Goal: Task Accomplishment & Management: Manage account settings

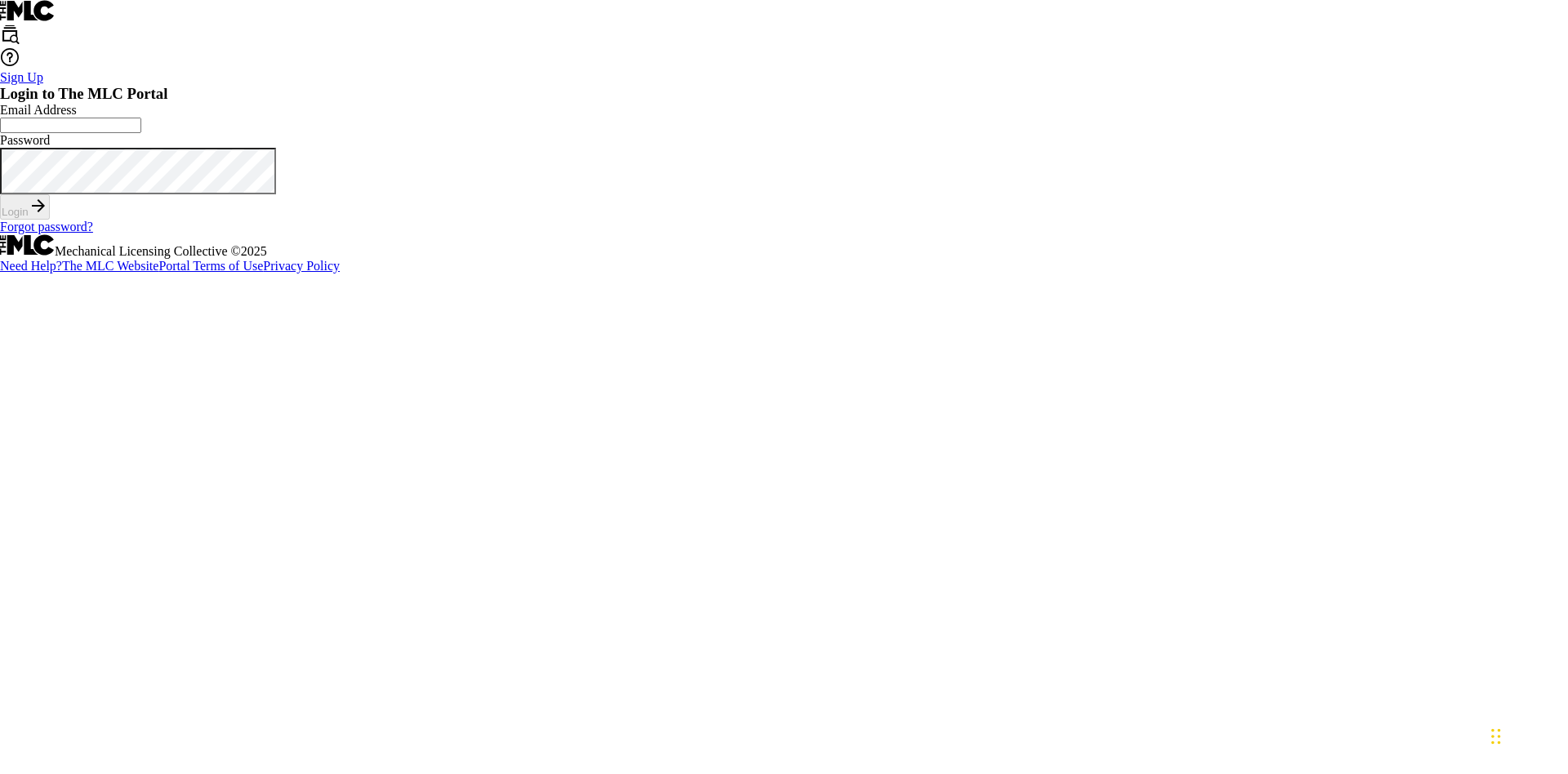
scroll to position [21, 0]
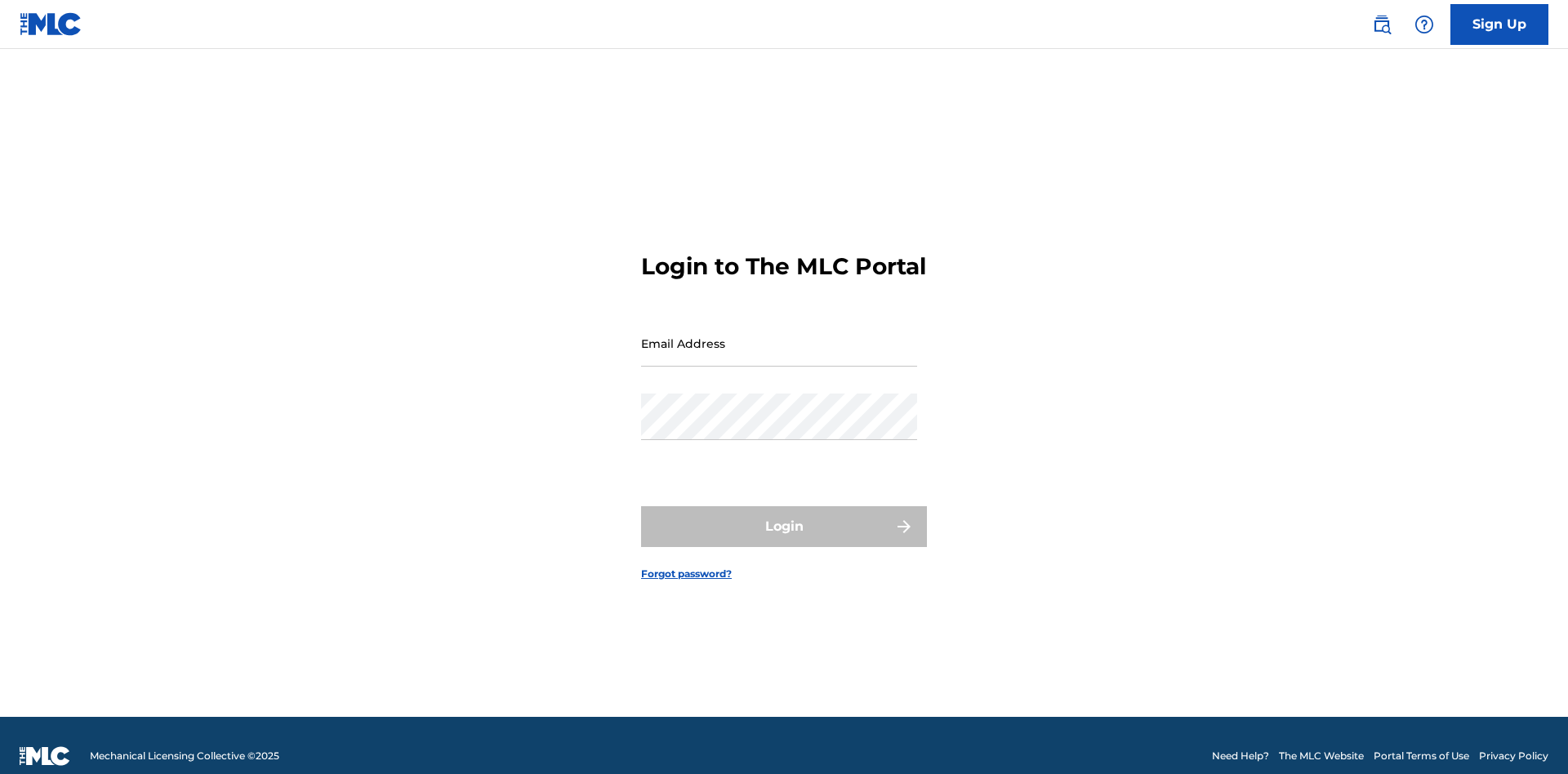
click at [779, 336] on input "Email Address" at bounding box center [779, 343] width 276 height 47
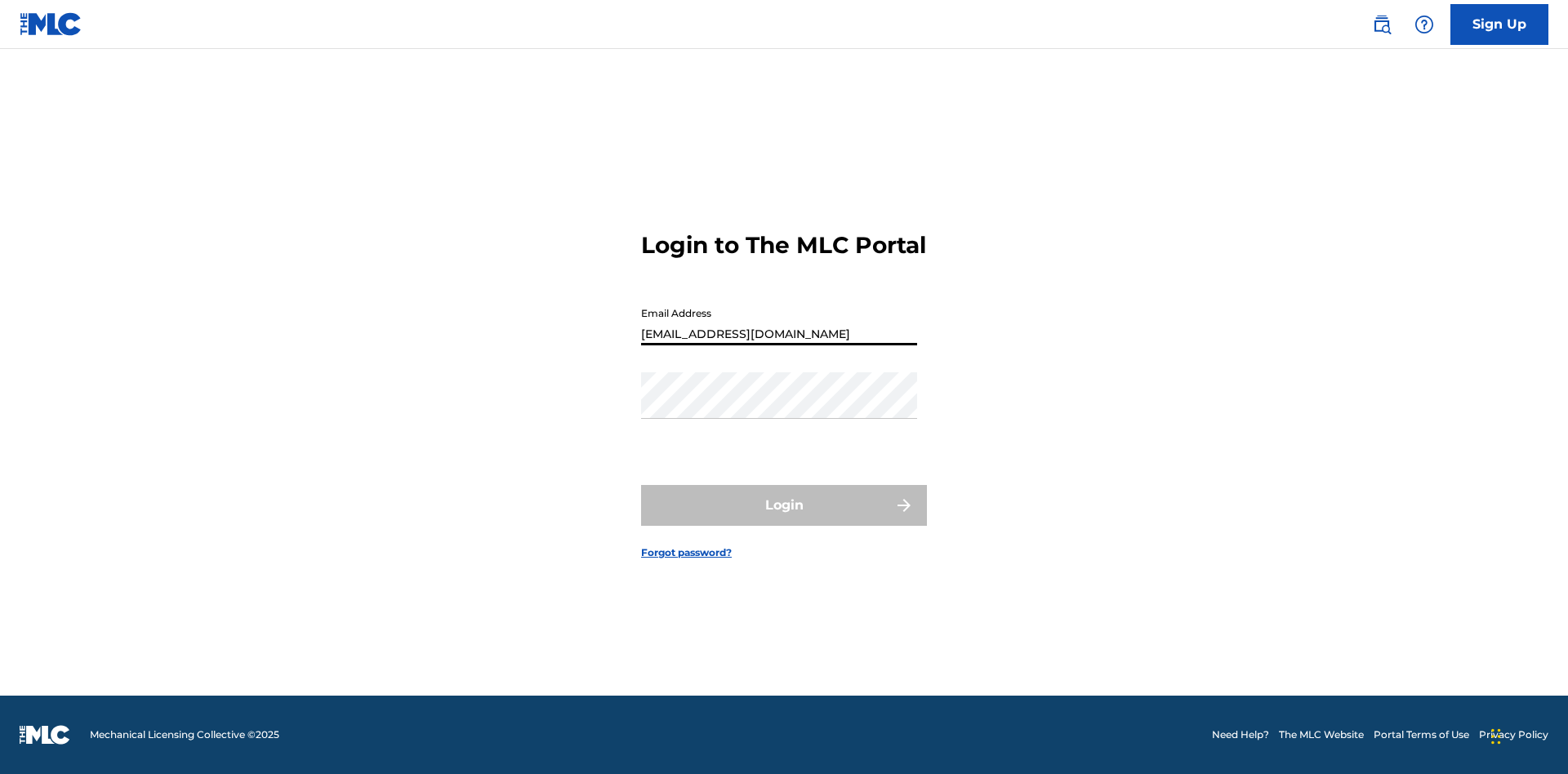
type input "[EMAIL_ADDRESS][DOMAIN_NAME]"
click at [784, 519] on button "Login" at bounding box center [784, 505] width 286 height 41
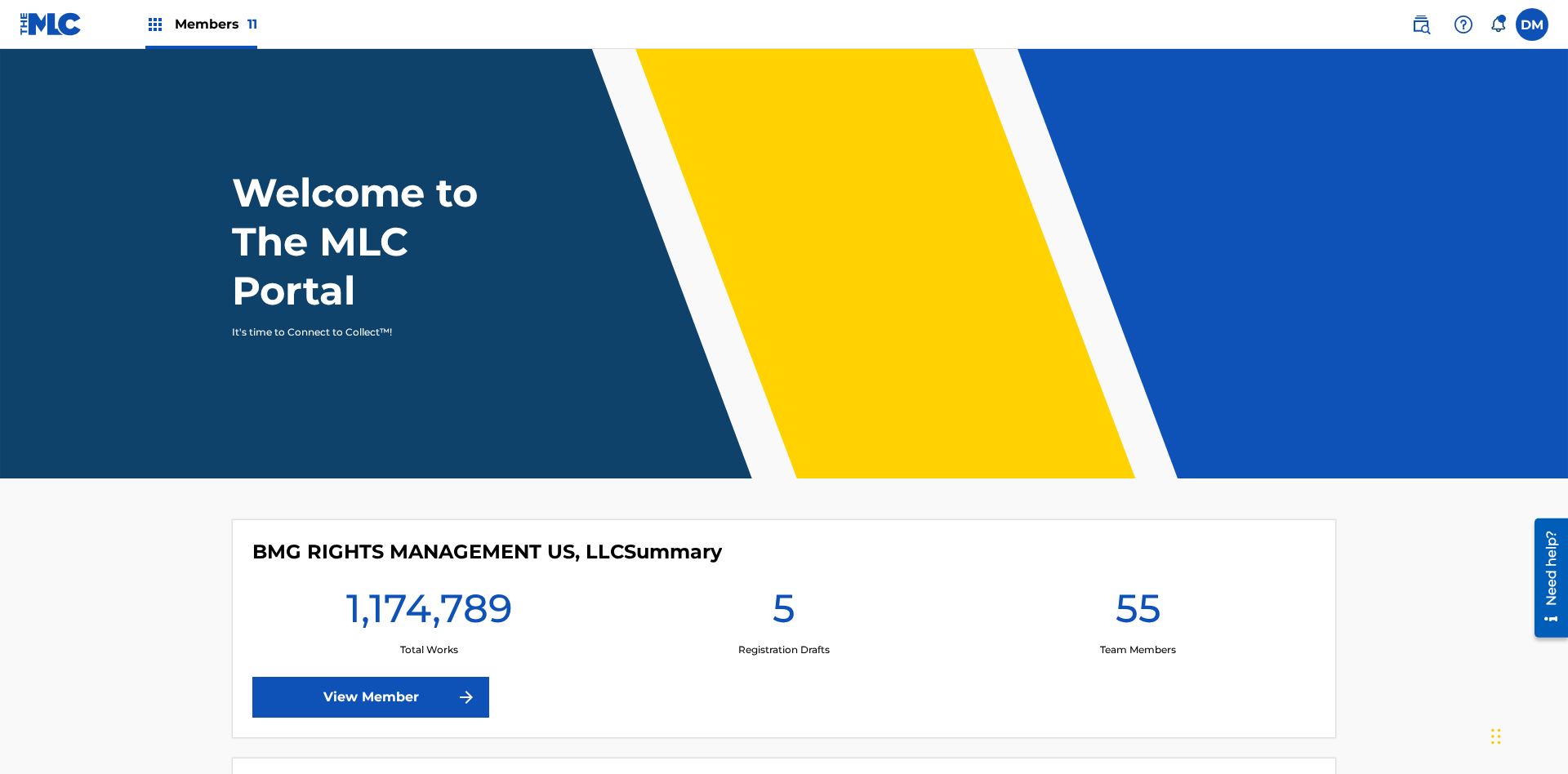
click at [201, 24] on span "Members 11" at bounding box center [215, 24] width 83 height 19
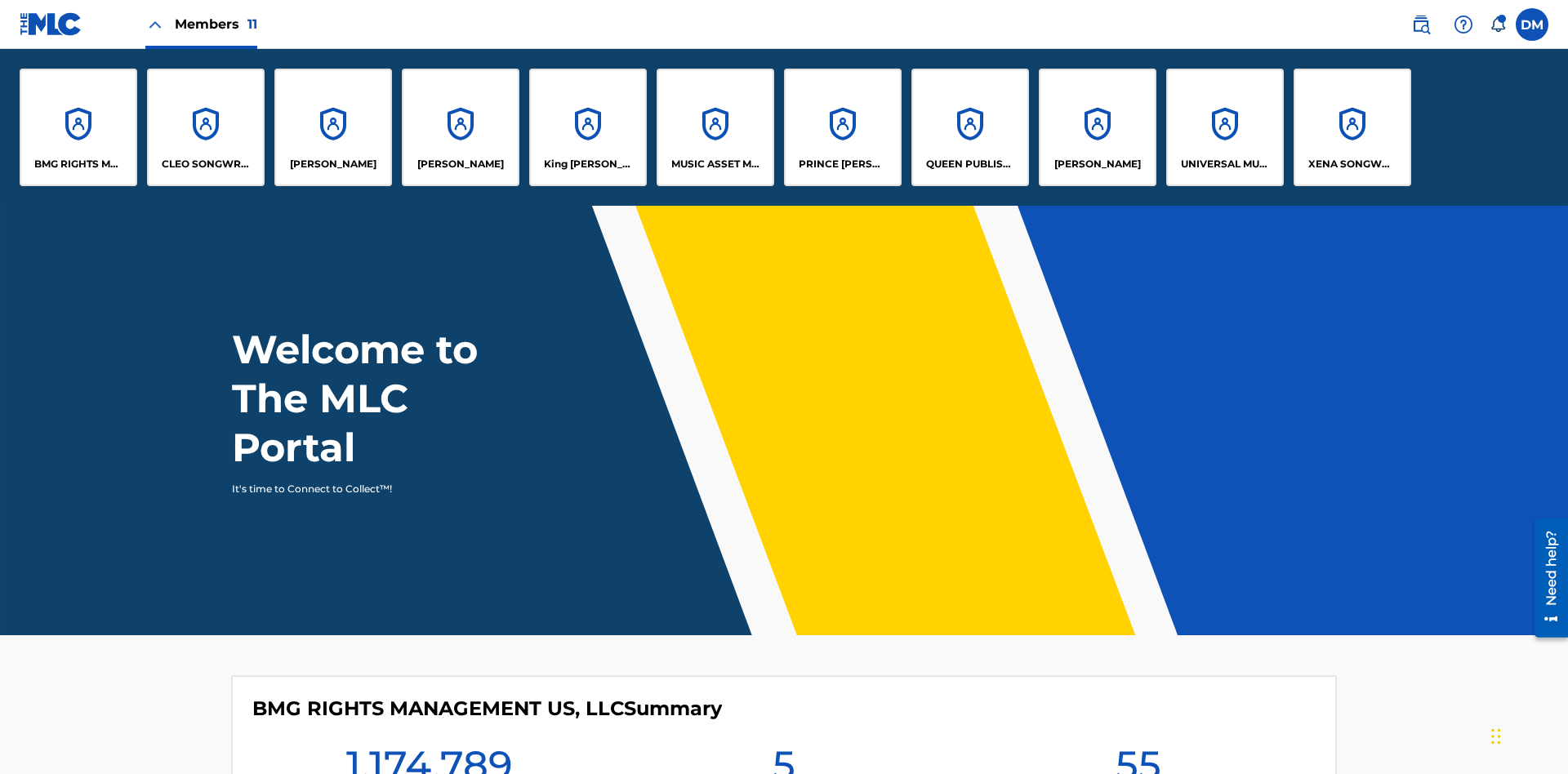
click at [1224, 164] on p "UNIVERSAL MUSIC PUB GROUP" at bounding box center [1225, 164] width 89 height 15
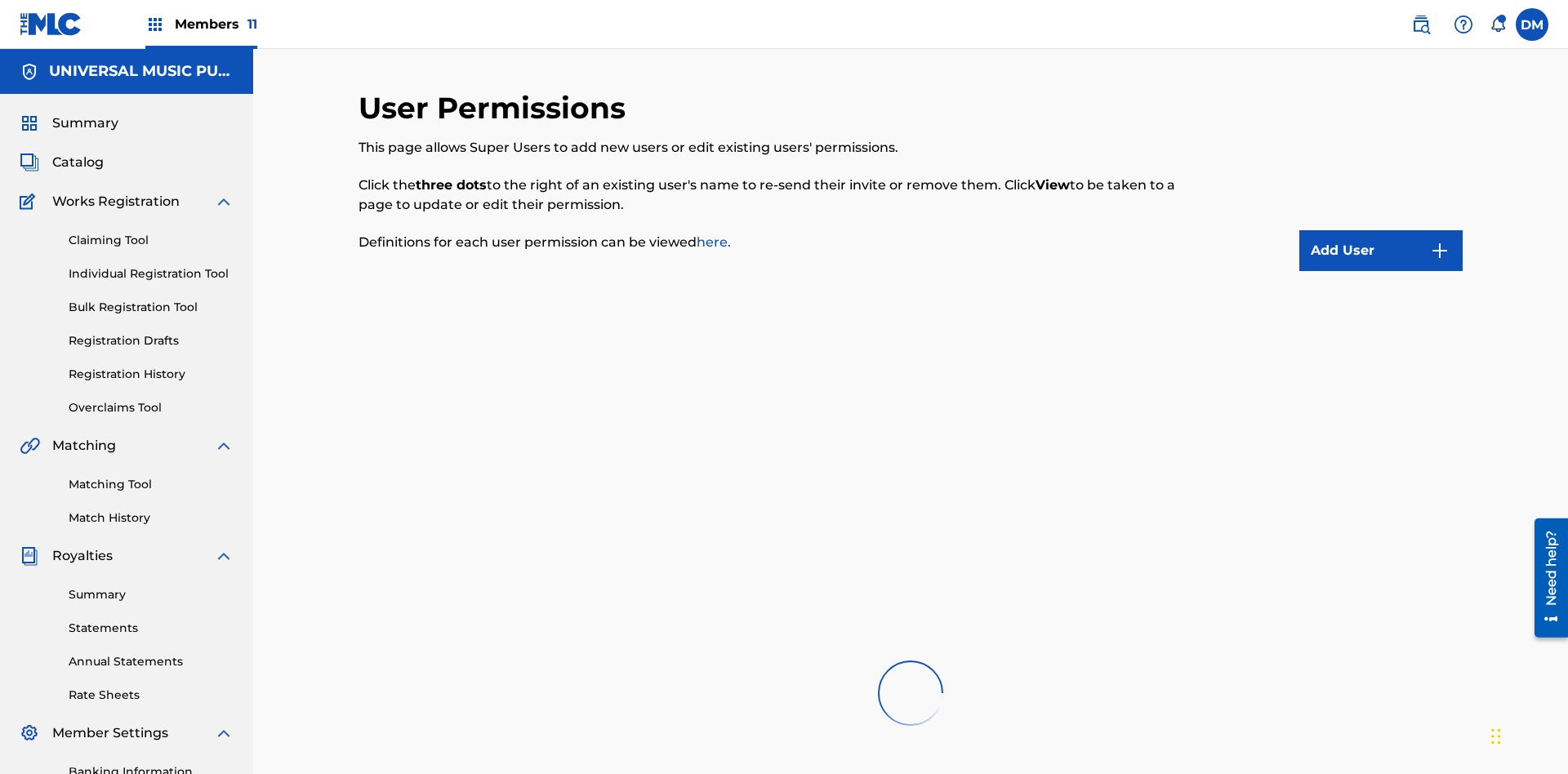
click at [1381, 230] on button "Add User" at bounding box center [1380, 251] width 163 height 41
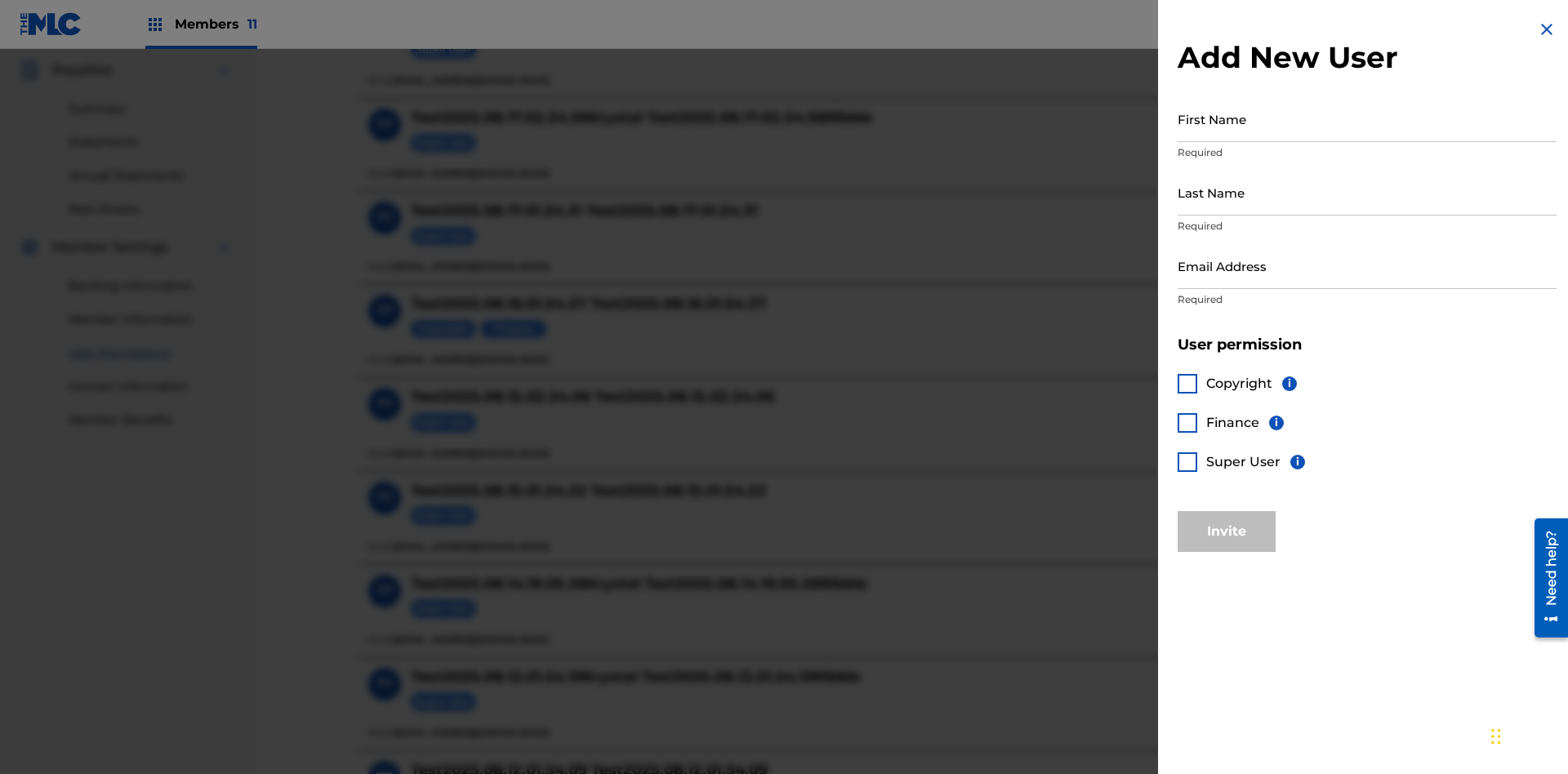
click at [1367, 119] on input "First Name" at bounding box center [1366, 119] width 379 height 47
type input "Test2025.08.19.01.55.34"
click at [1367, 192] on input "Last Name" at bounding box center [1366, 192] width 379 height 47
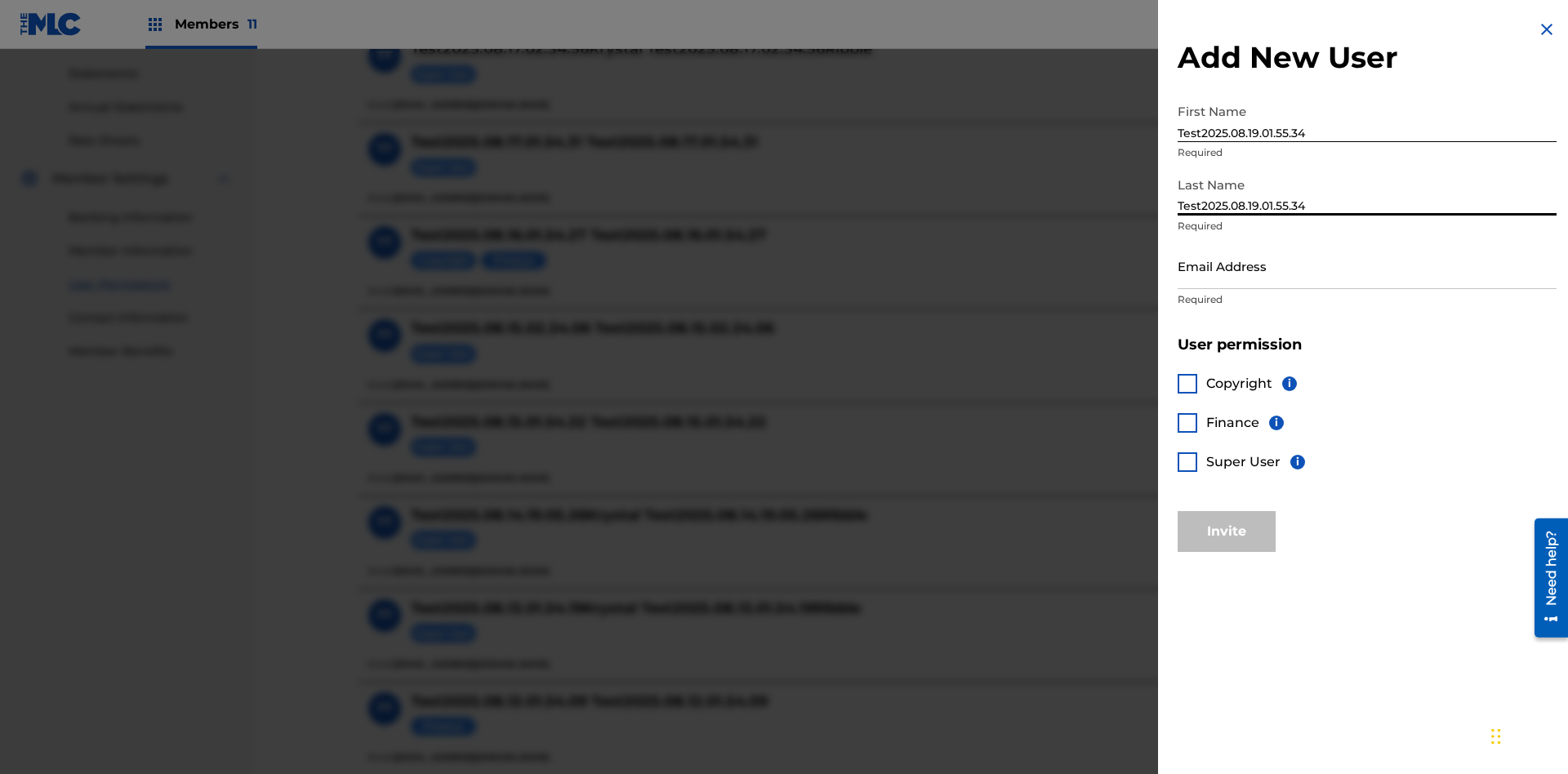
type input "Test2025.08.19.01.55.34"
click at [1367, 265] on input "Email Address" at bounding box center [1366, 265] width 379 height 47
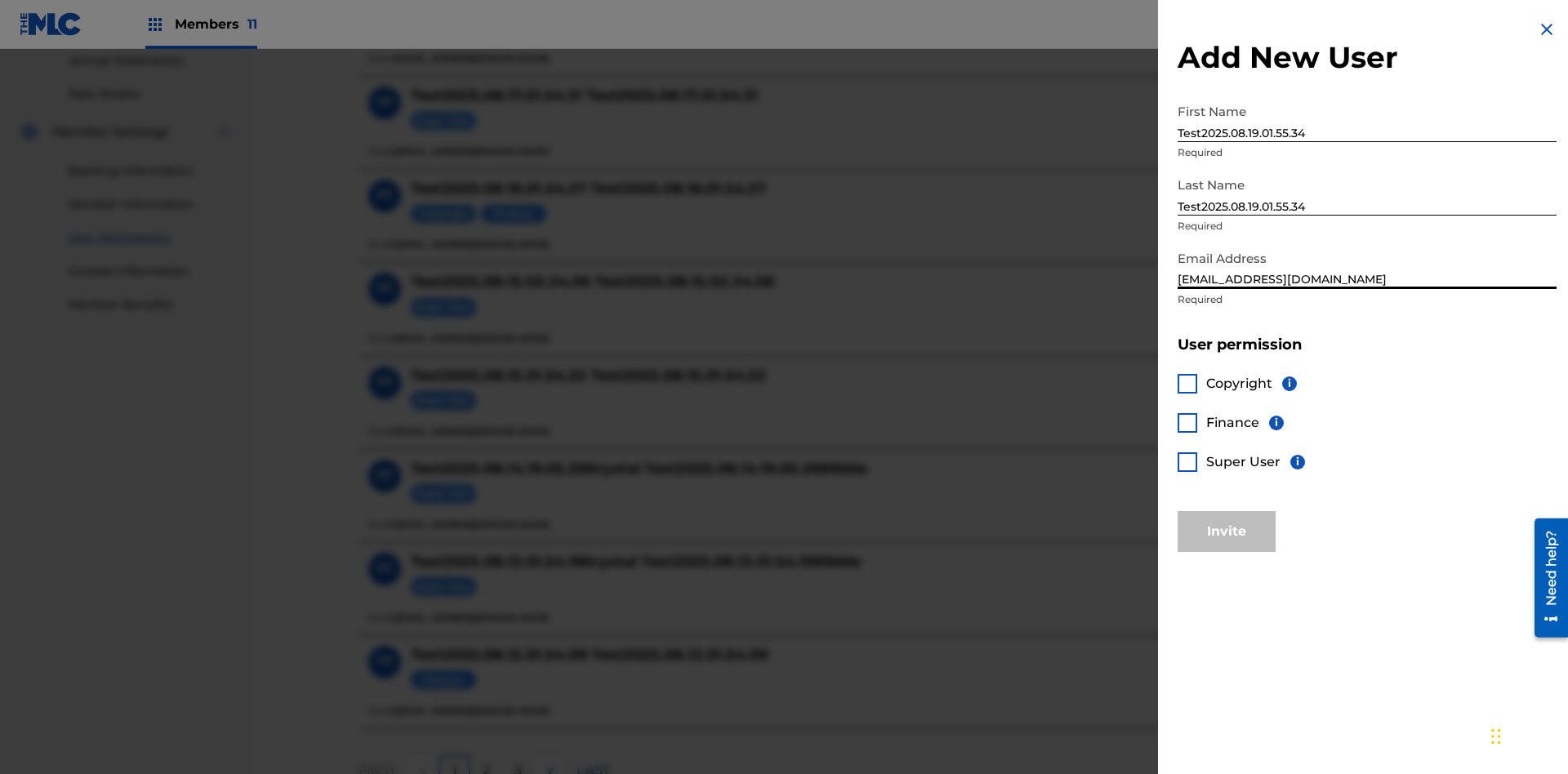
type input "[EMAIL_ADDRESS][DOMAIN_NAME]"
click at [1187, 383] on div at bounding box center [1187, 384] width 20 height 20
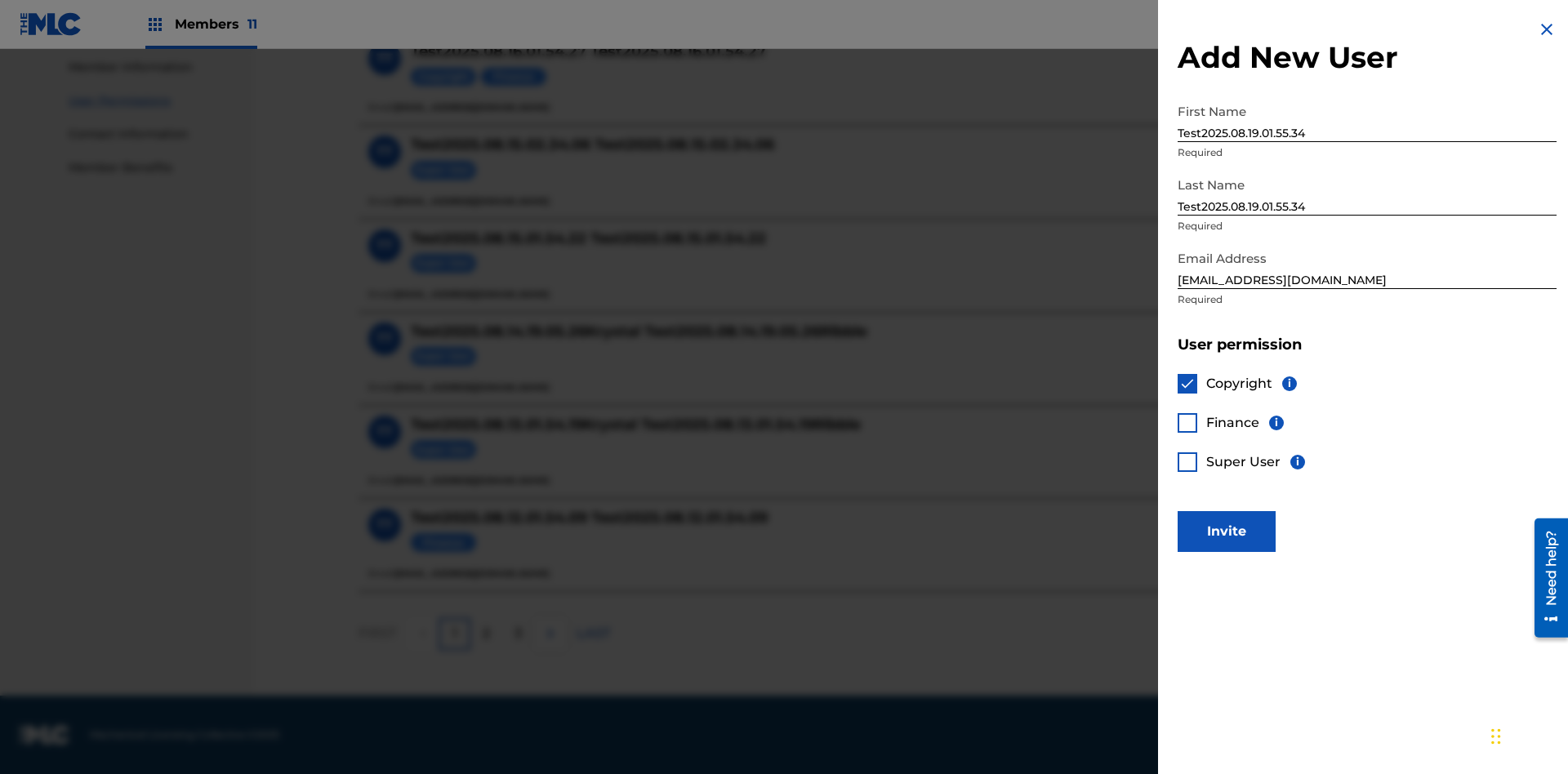
click at [1226, 531] on button "Invite" at bounding box center [1226, 532] width 98 height 41
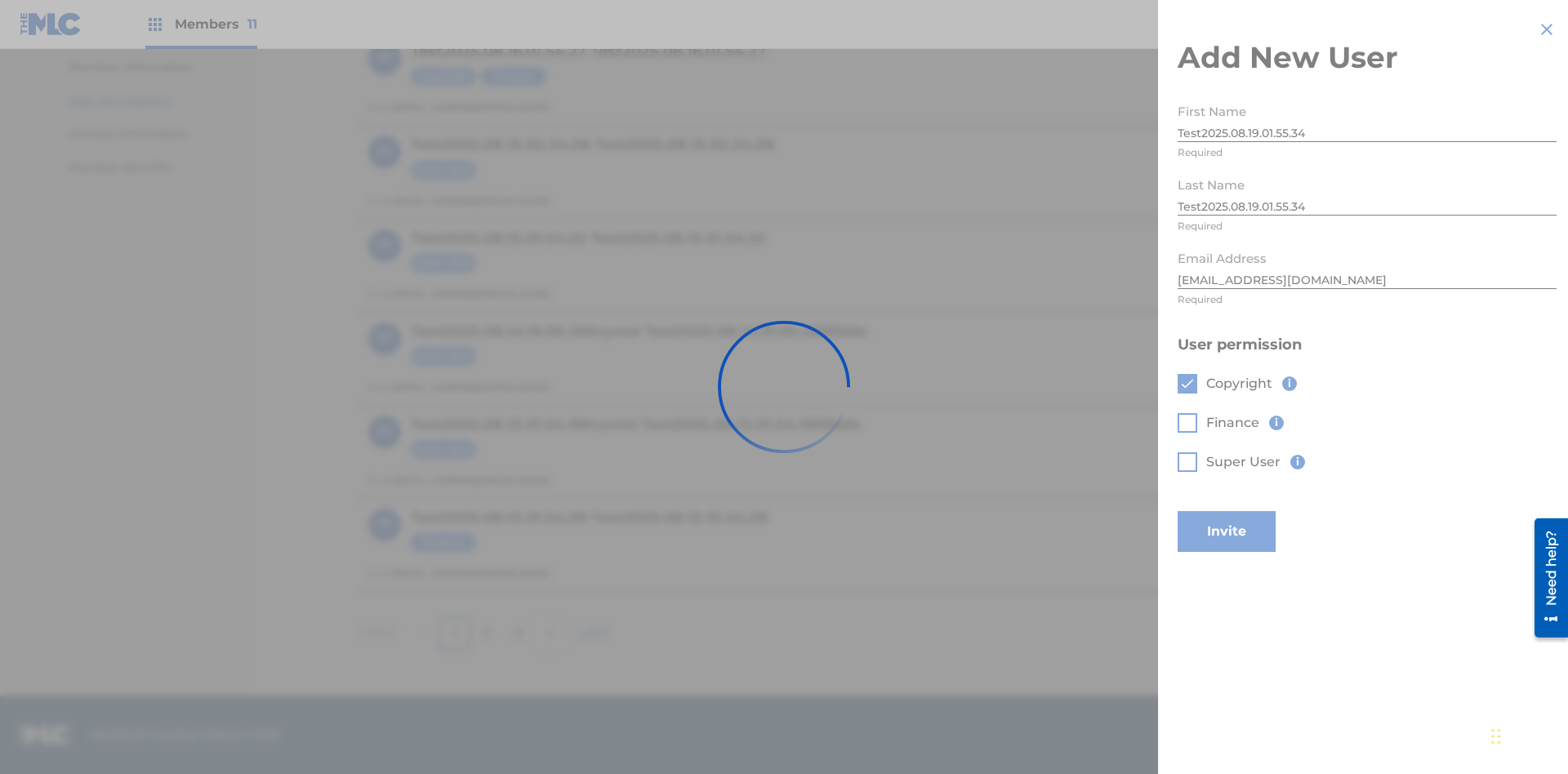
click at [1249, 511] on button "Invite" at bounding box center [1226, 532] width 98 height 41
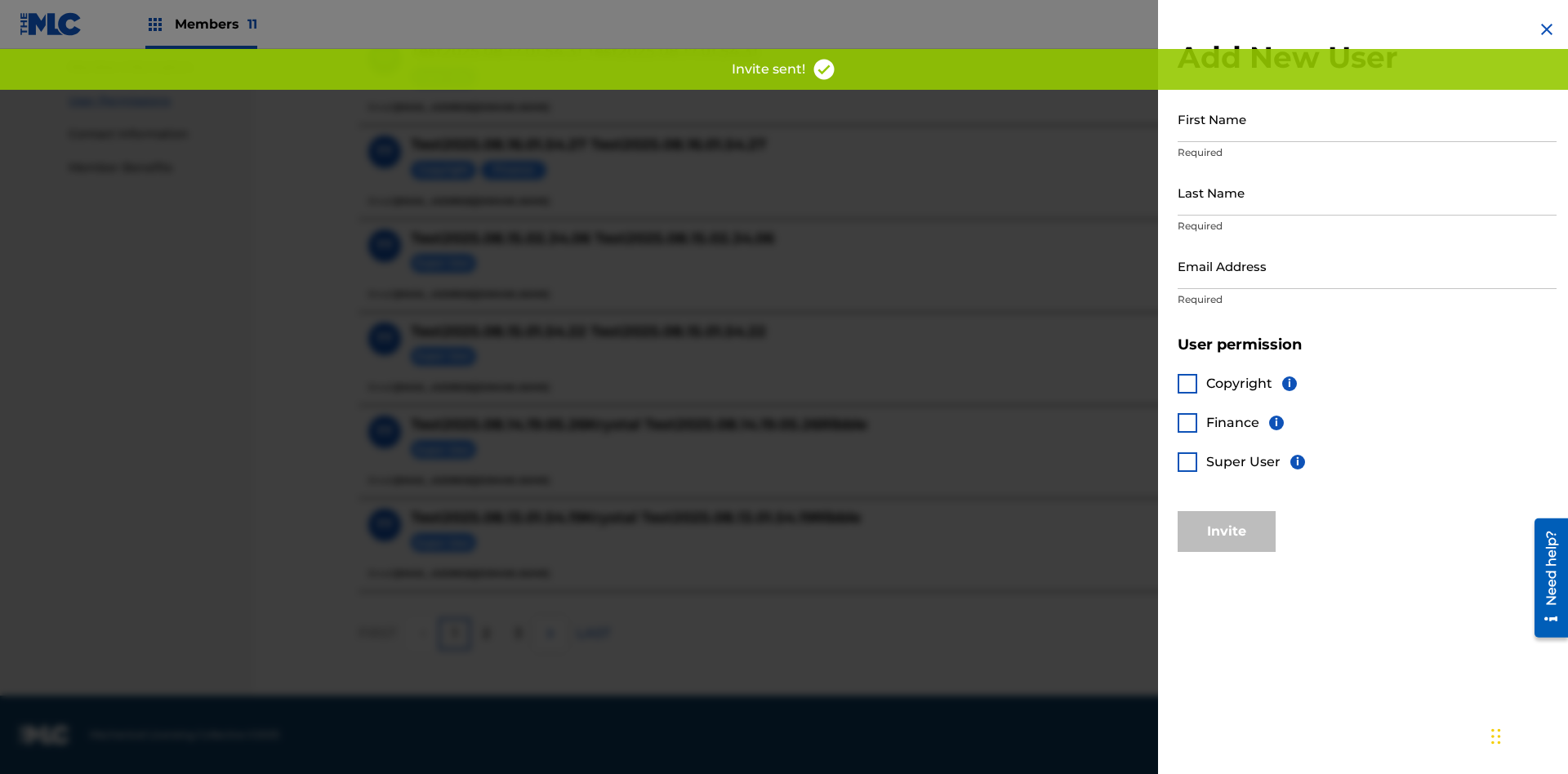
click at [1367, 119] on input "First Name" at bounding box center [1366, 119] width 379 height 47
type input "Test2025.08.19.01.55.37"
click at [1367, 192] on input "Last Name" at bounding box center [1366, 192] width 379 height 47
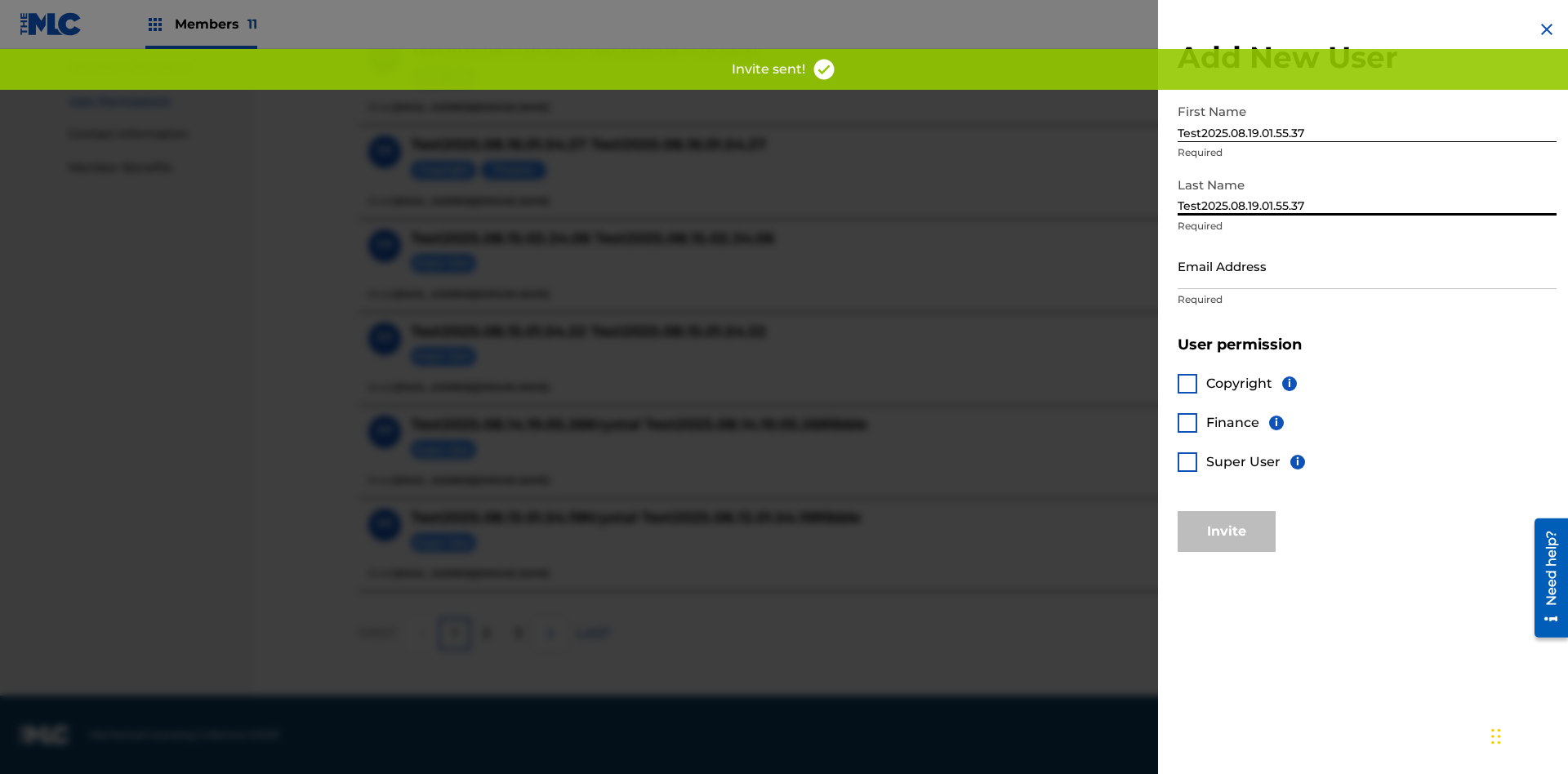
type input "Test2025.08.19.01.55.37"
click at [1367, 265] on input "Email Address" at bounding box center [1366, 265] width 379 height 47
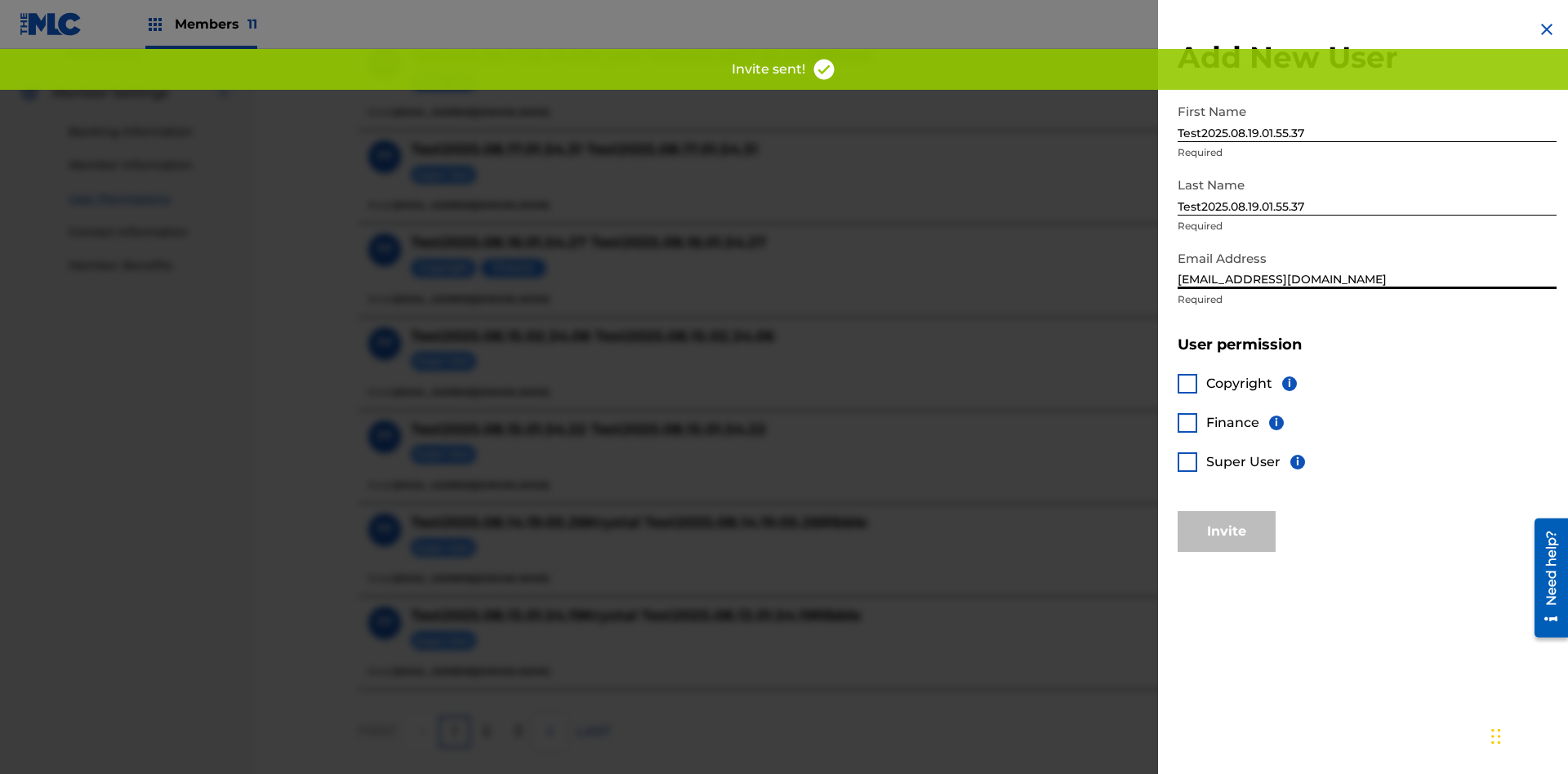
type input "[EMAIL_ADDRESS][DOMAIN_NAME]"
click at [1187, 422] on div at bounding box center [1187, 423] width 20 height 20
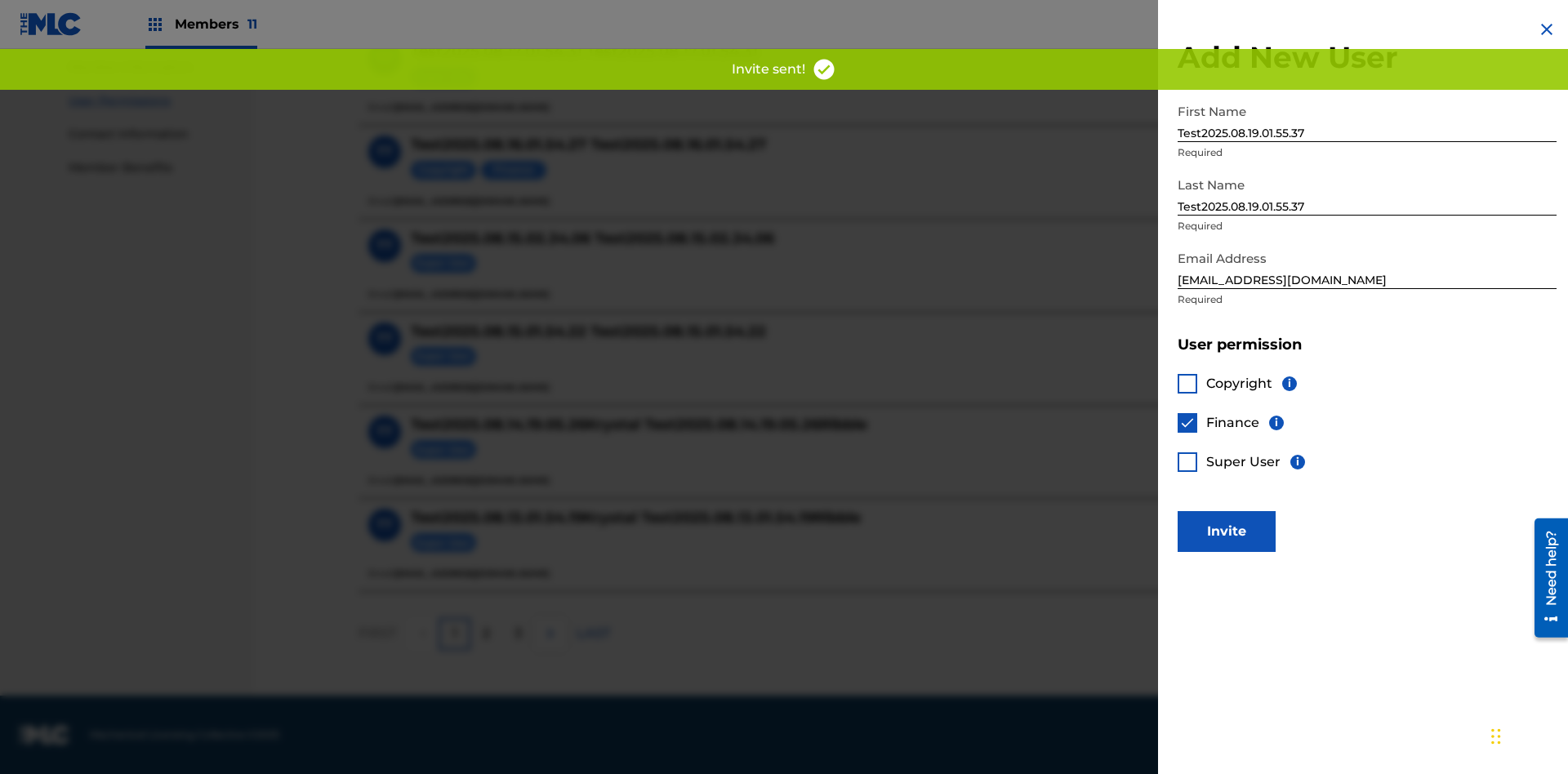
click at [1226, 531] on button "Invite" at bounding box center [1226, 532] width 98 height 41
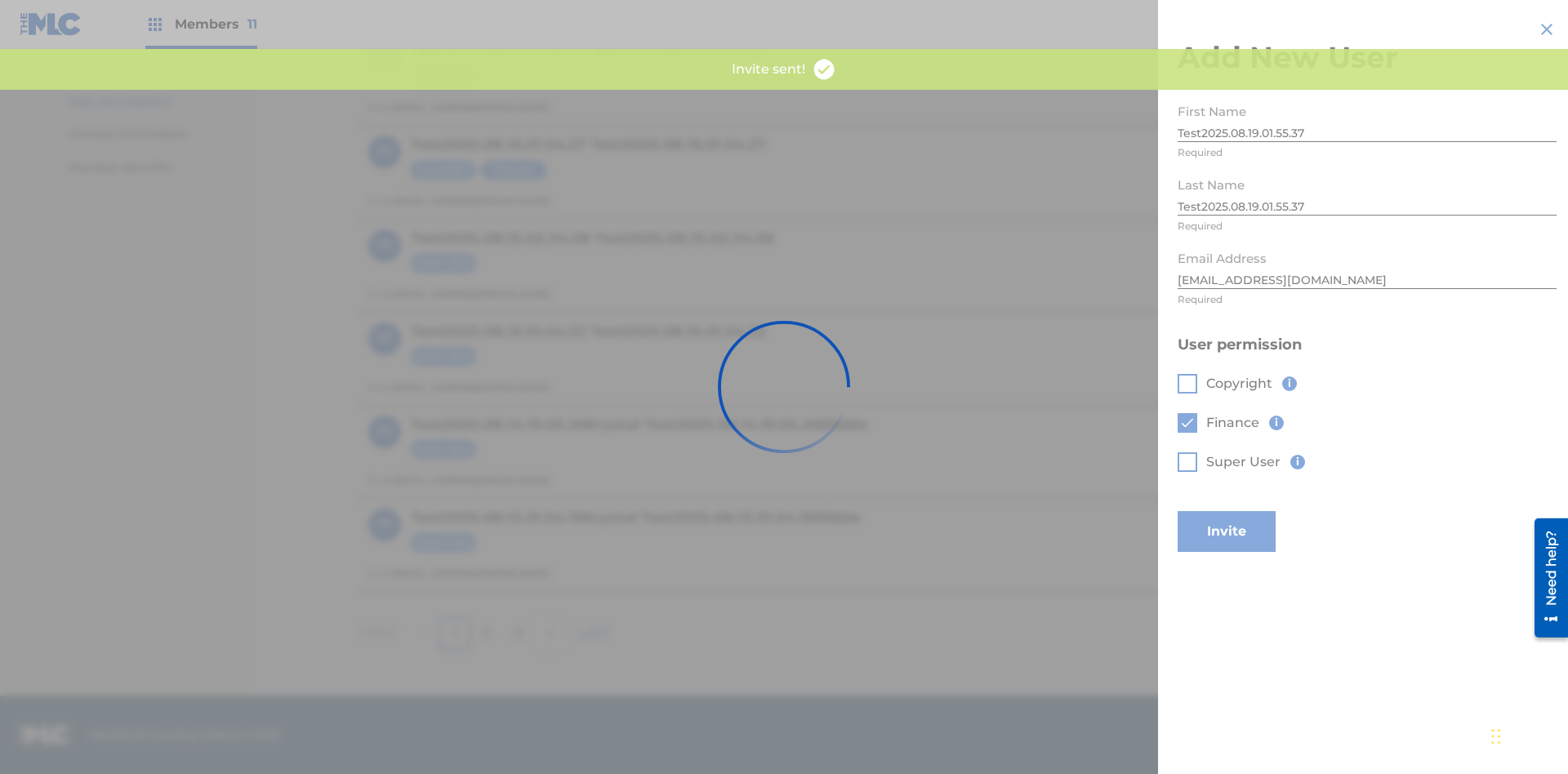
click at [1249, 511] on button "Invite" at bounding box center [1226, 532] width 98 height 41
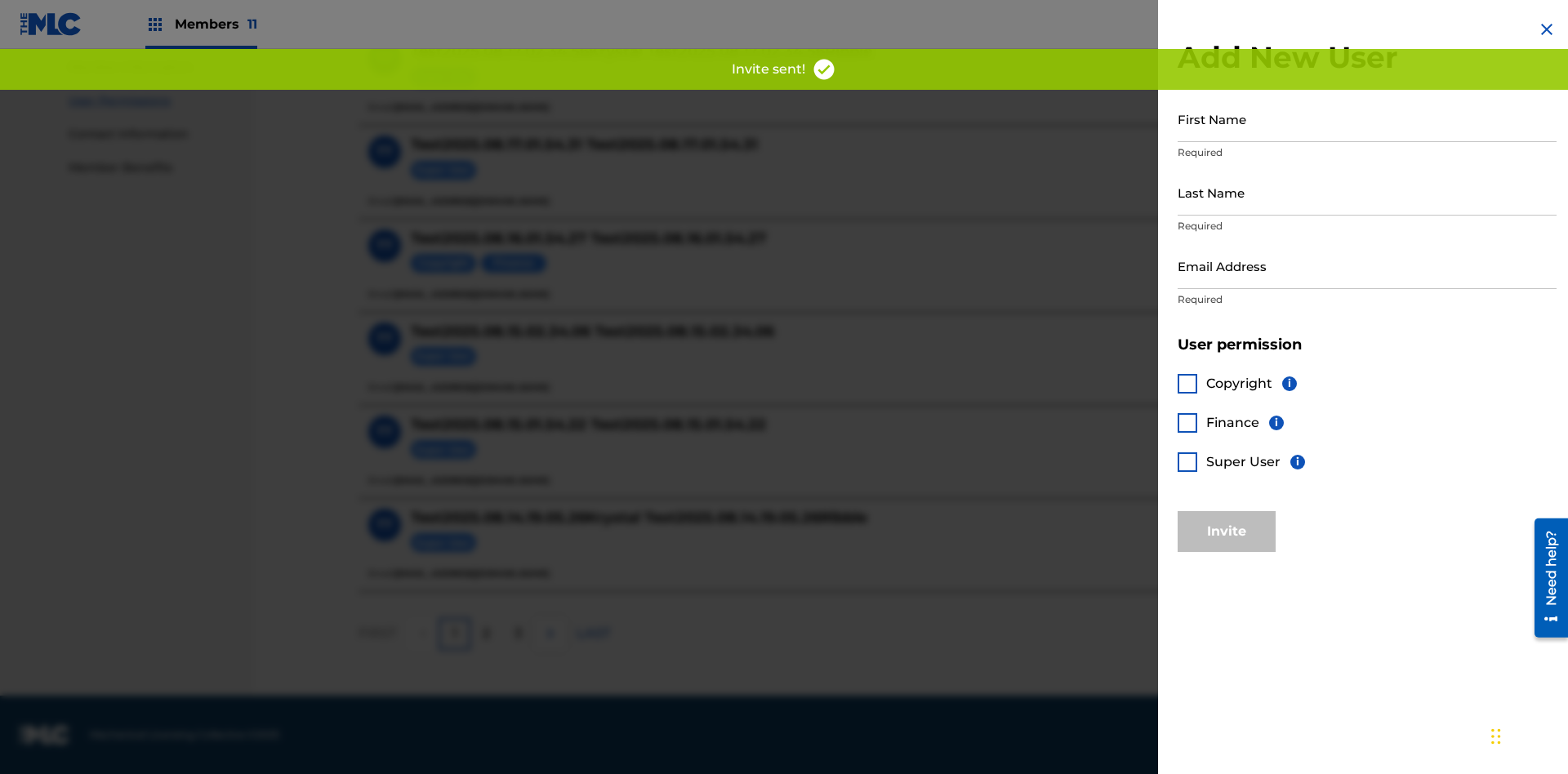
click at [1367, 119] on input "First Name" at bounding box center [1366, 119] width 379 height 47
type input "Test2025.08.19.01.55.39"
click at [1367, 192] on input "Last Name" at bounding box center [1366, 192] width 379 height 47
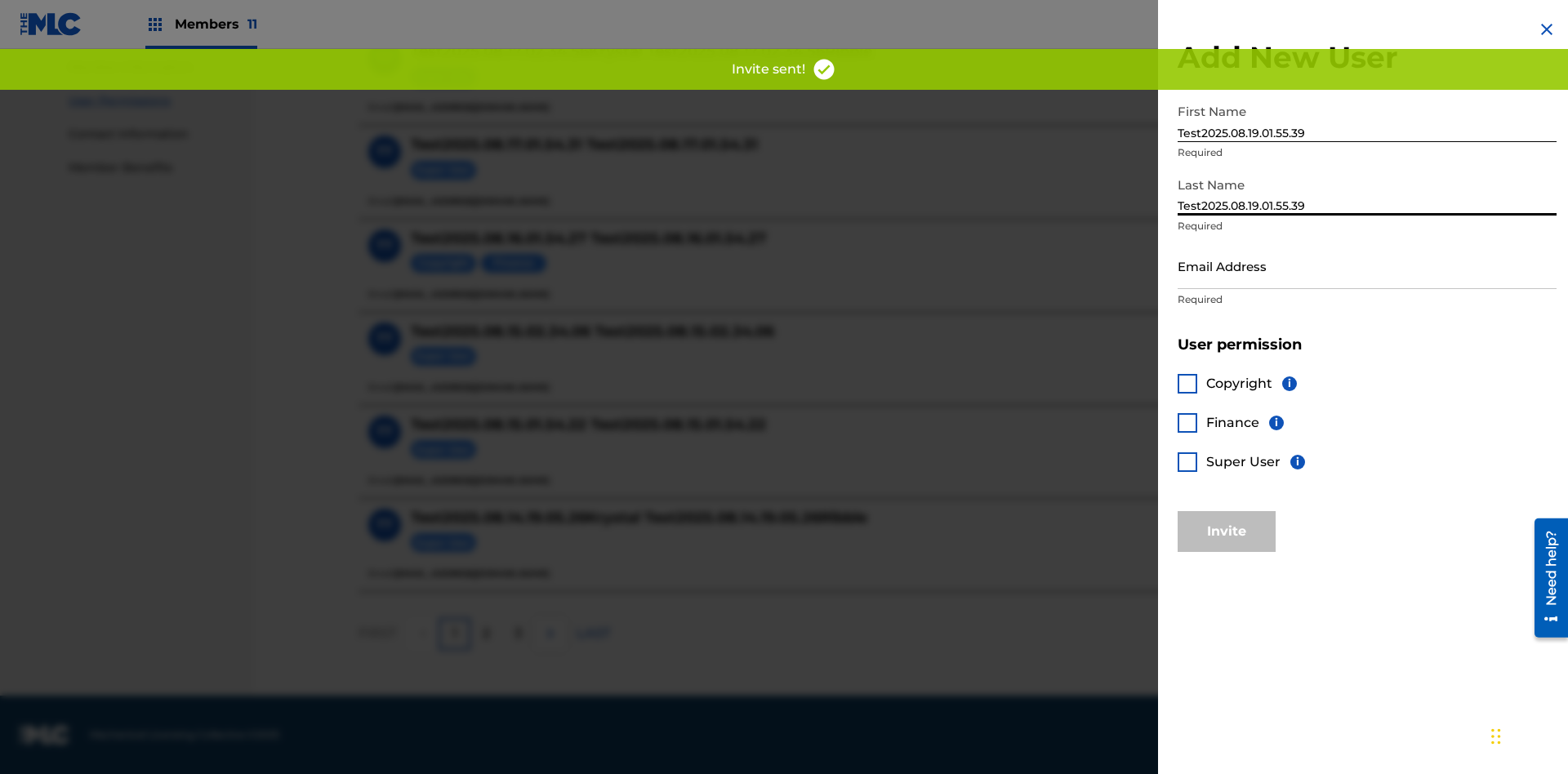
type input "Test2025.08.19.01.55.39"
click at [1367, 265] on input "Email Address" at bounding box center [1366, 265] width 379 height 47
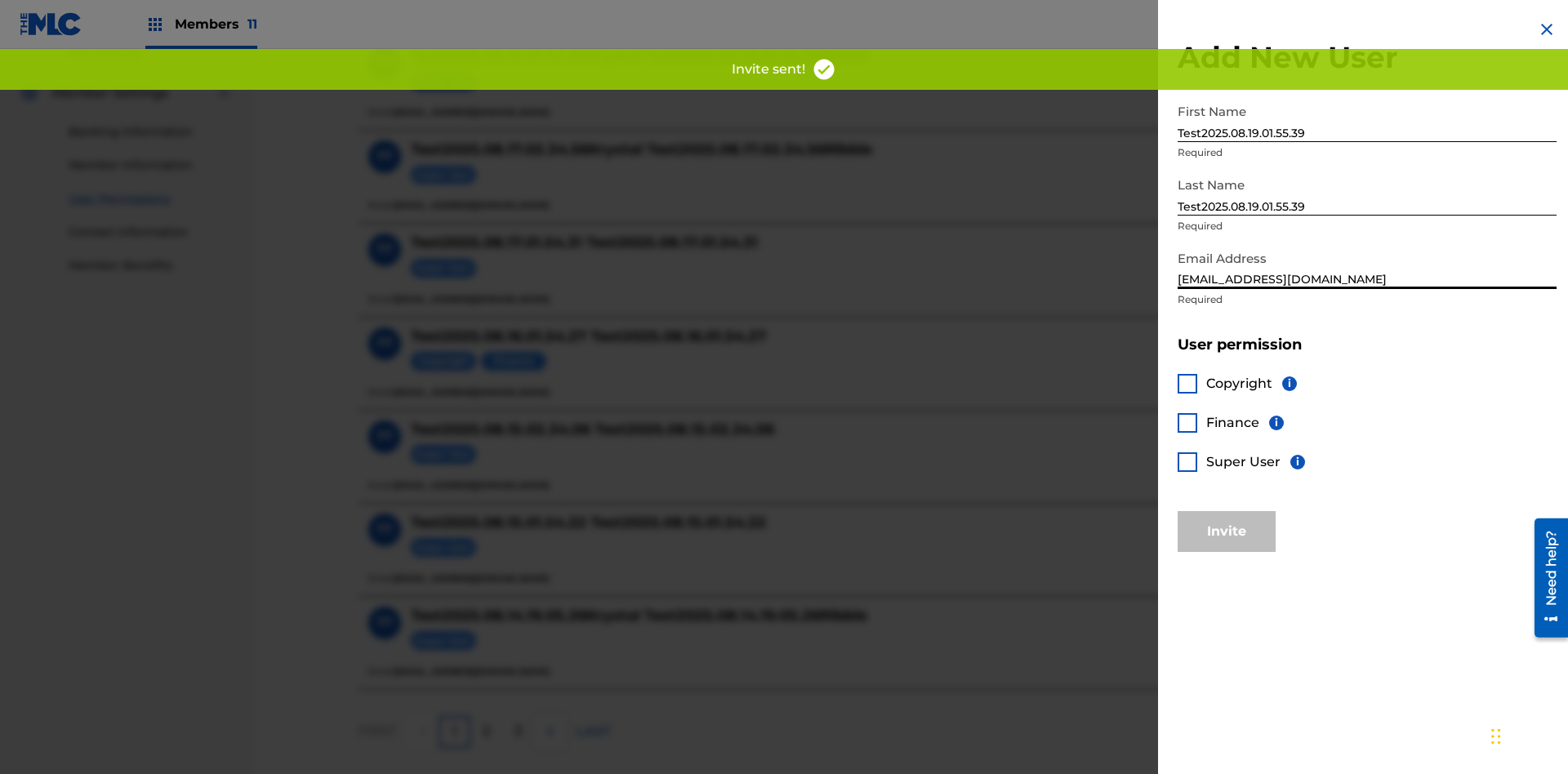
type input "[EMAIL_ADDRESS][DOMAIN_NAME]"
click at [1187, 461] on div at bounding box center [1187, 462] width 20 height 20
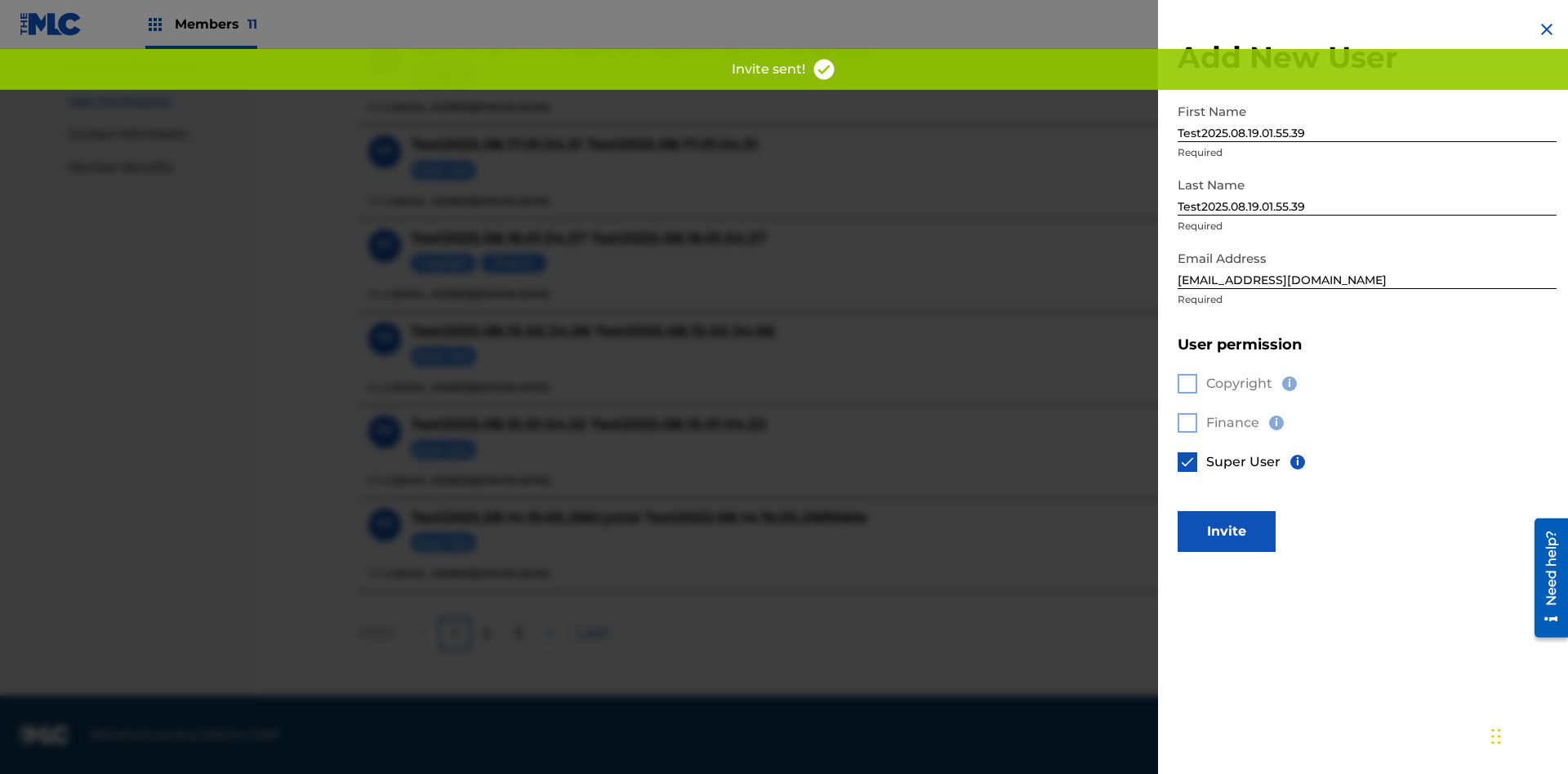
click at [1226, 531] on button "Invite" at bounding box center [1226, 532] width 98 height 41
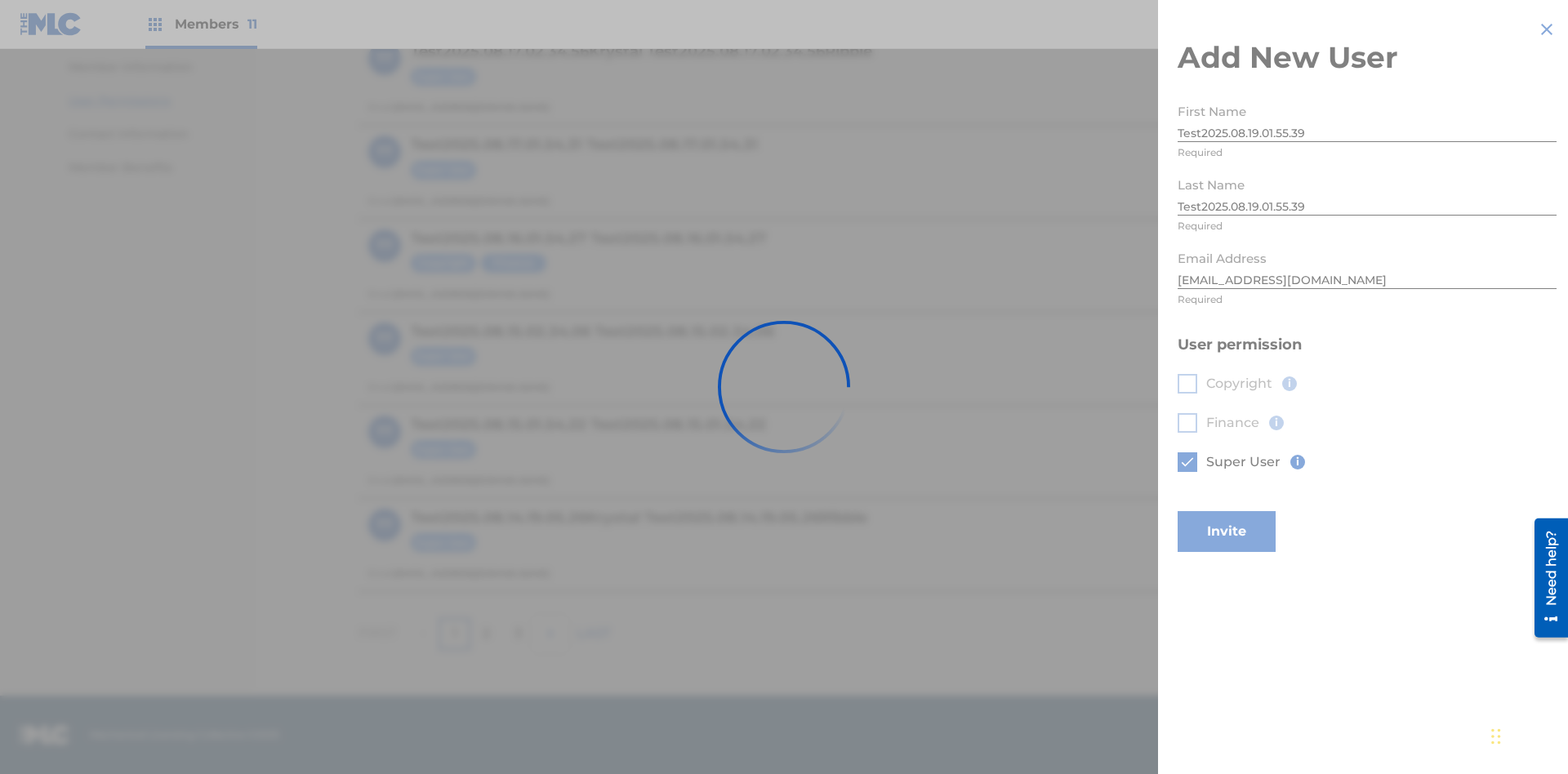
click at [1249, 511] on button "Invite" at bounding box center [1226, 532] width 98 height 41
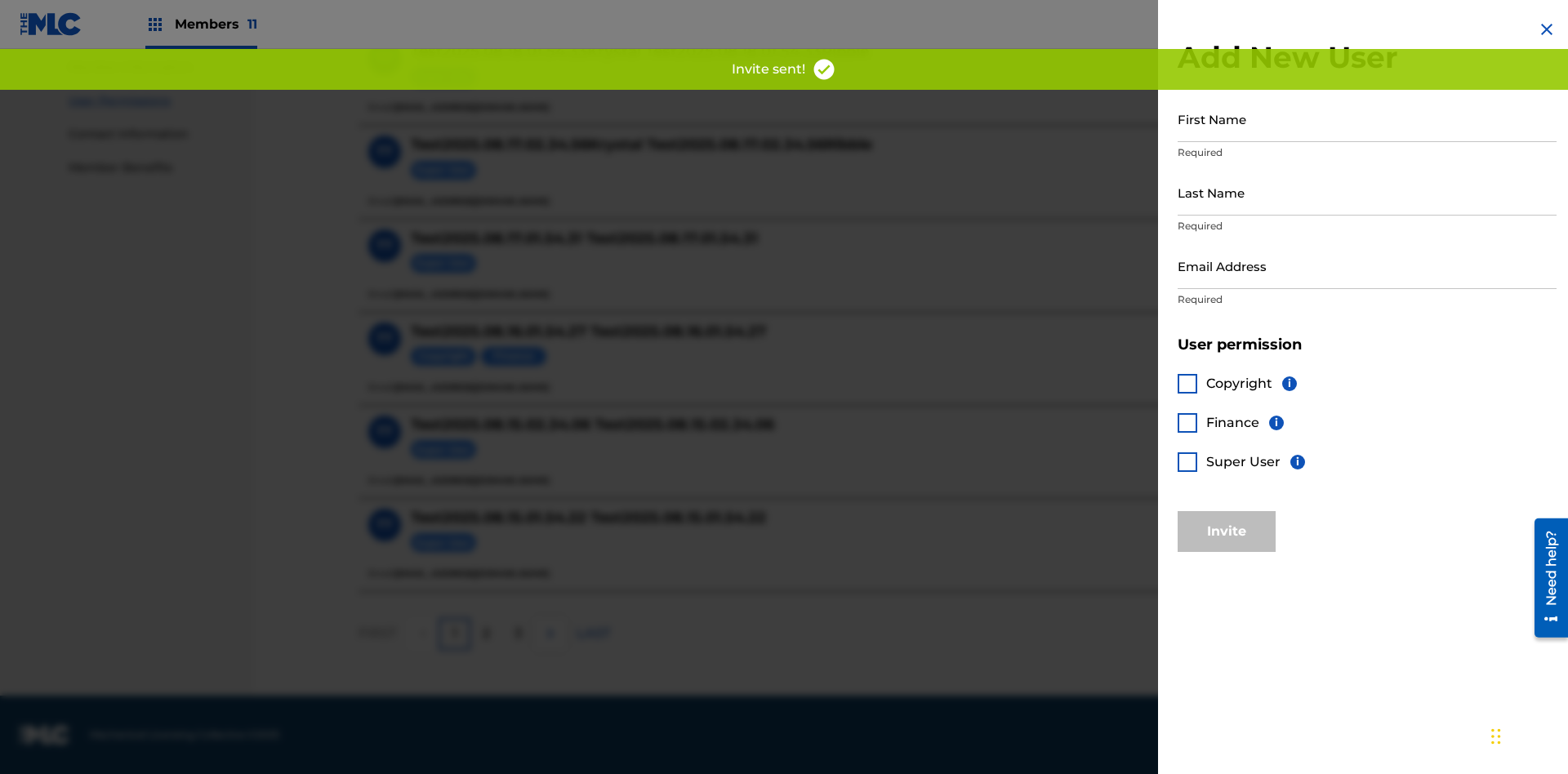
click at [1367, 119] on input "First Name" at bounding box center [1366, 119] width 379 height 47
type input "Test2025.08.19.01.55.42"
click at [1367, 192] on input "Last Name" at bounding box center [1366, 192] width 379 height 47
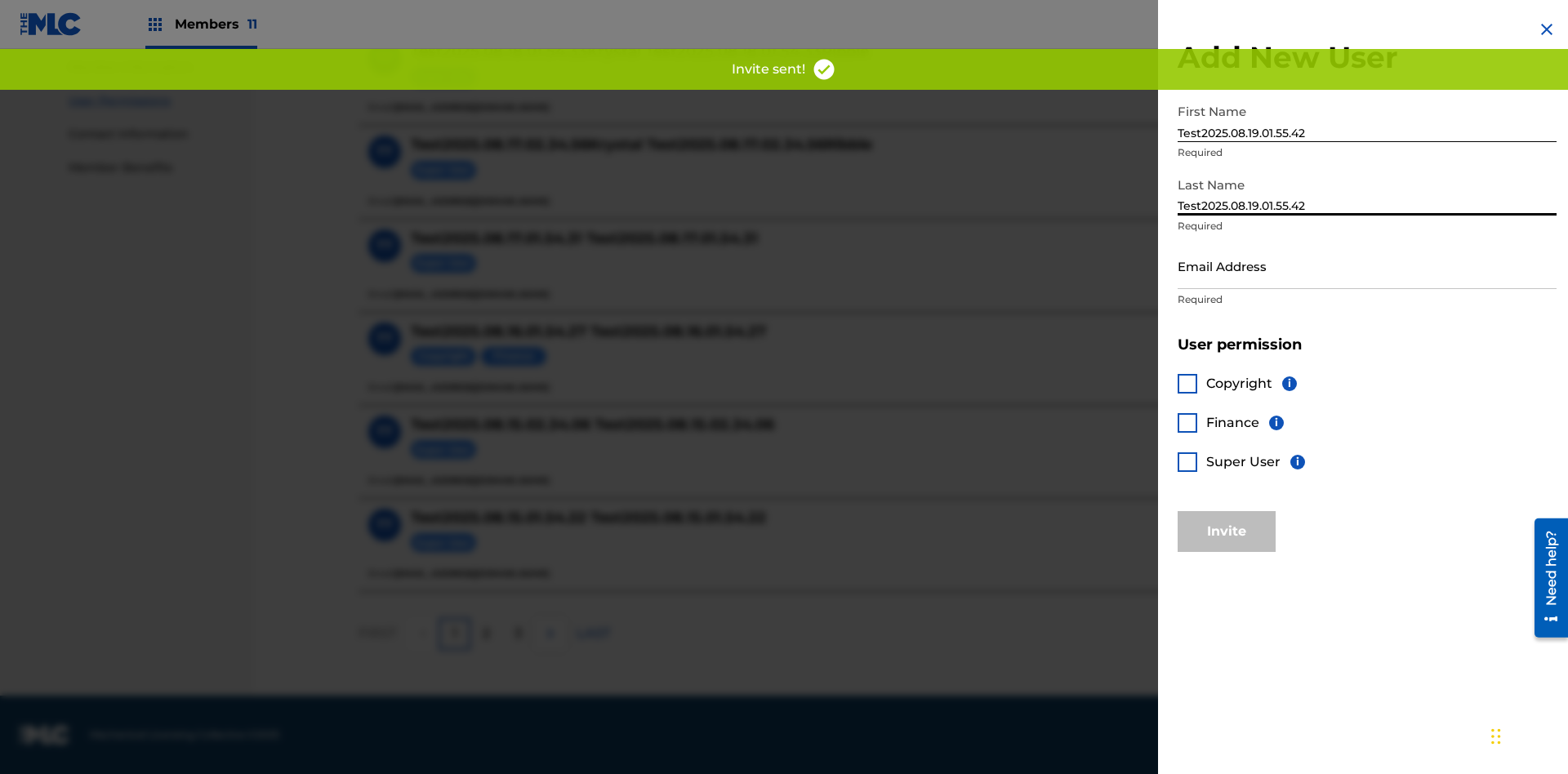
type input "Test2025.08.19.01.55.42"
click at [1367, 265] on input "Email Address" at bounding box center [1366, 265] width 379 height 47
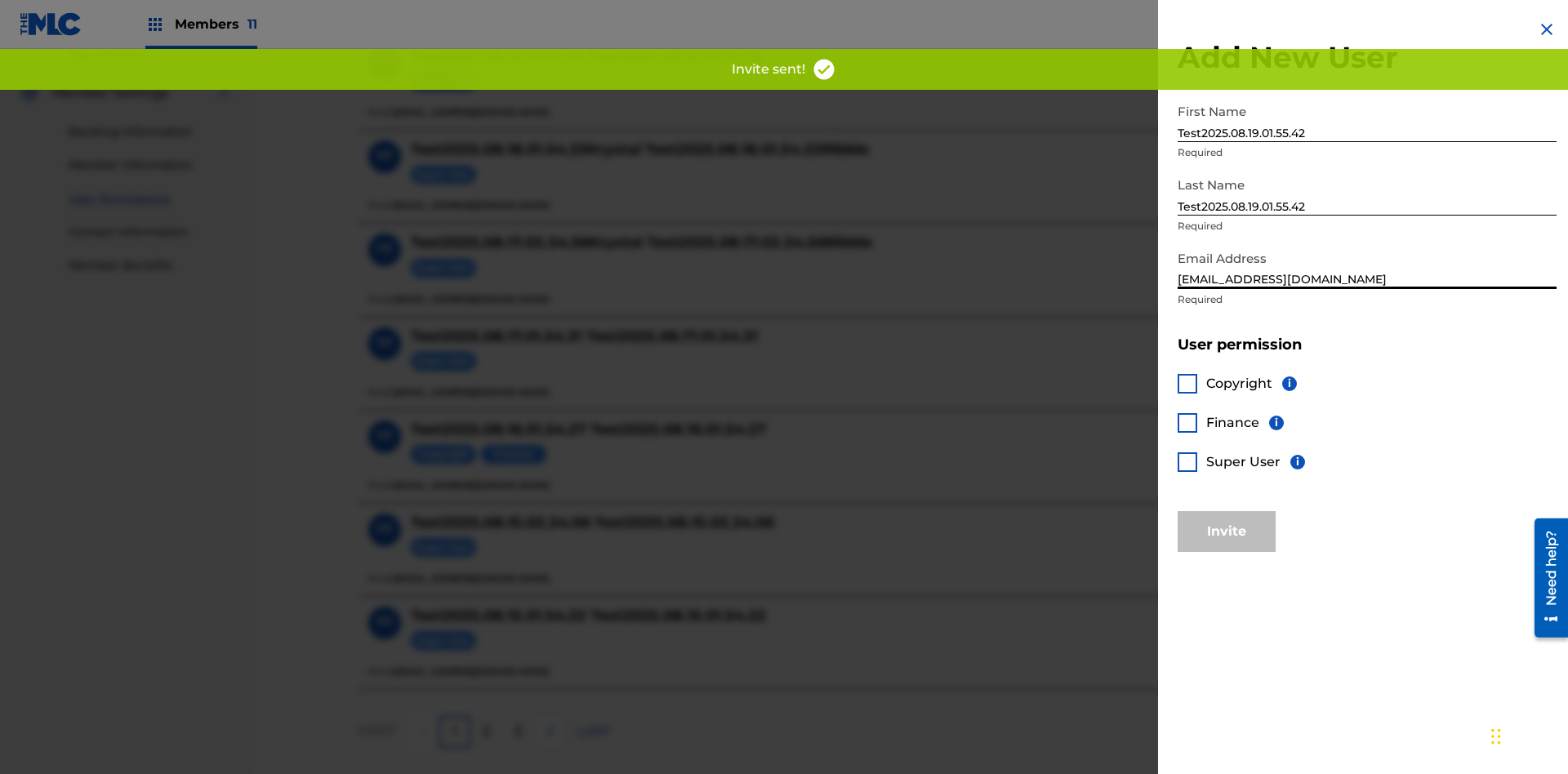
type input "[EMAIL_ADDRESS][DOMAIN_NAME]"
click at [1187, 383] on div at bounding box center [1187, 384] width 20 height 20
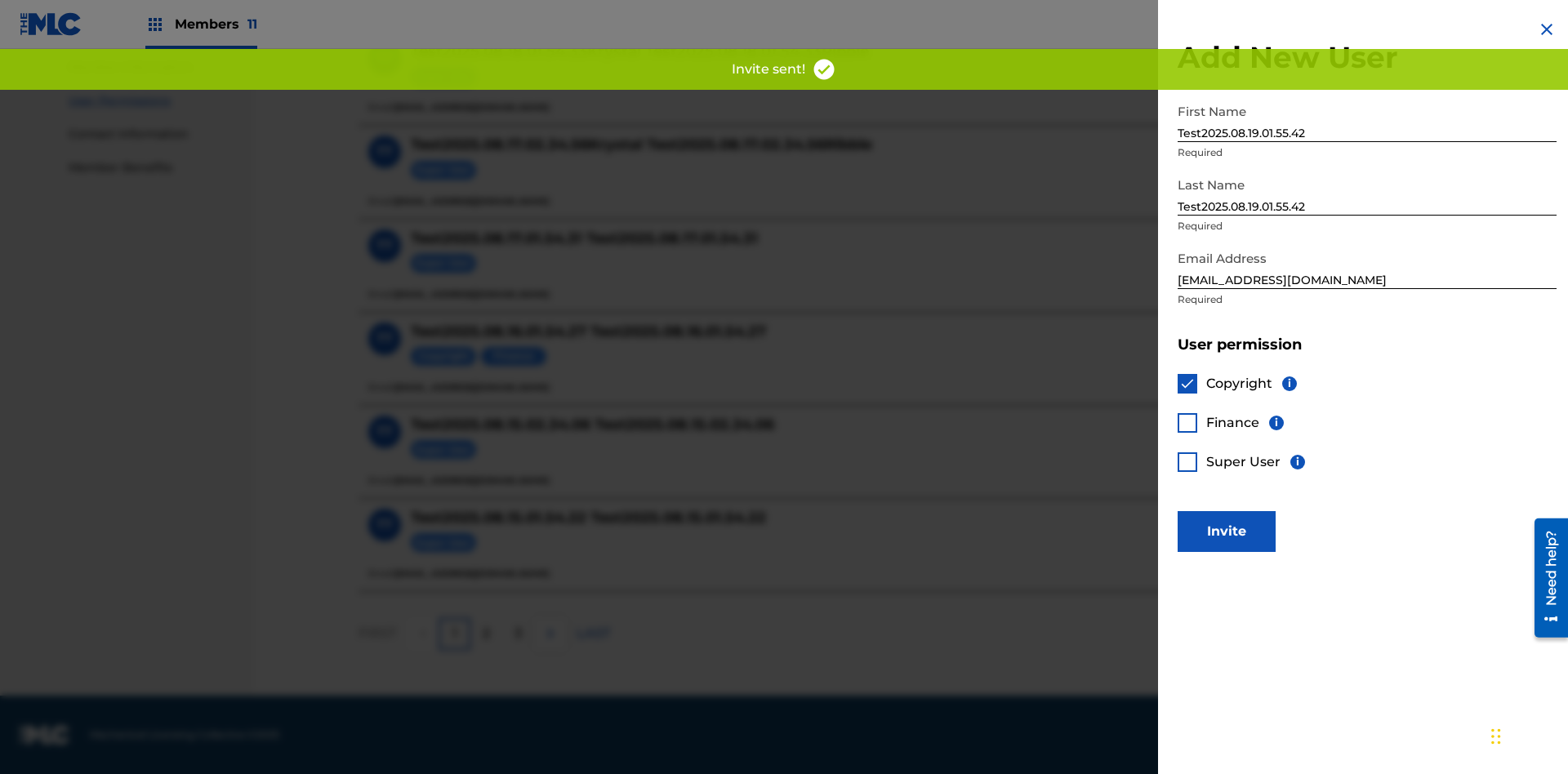
click at [1187, 422] on div at bounding box center [1187, 423] width 20 height 20
click at [1226, 531] on button "Invite" at bounding box center [1226, 532] width 98 height 41
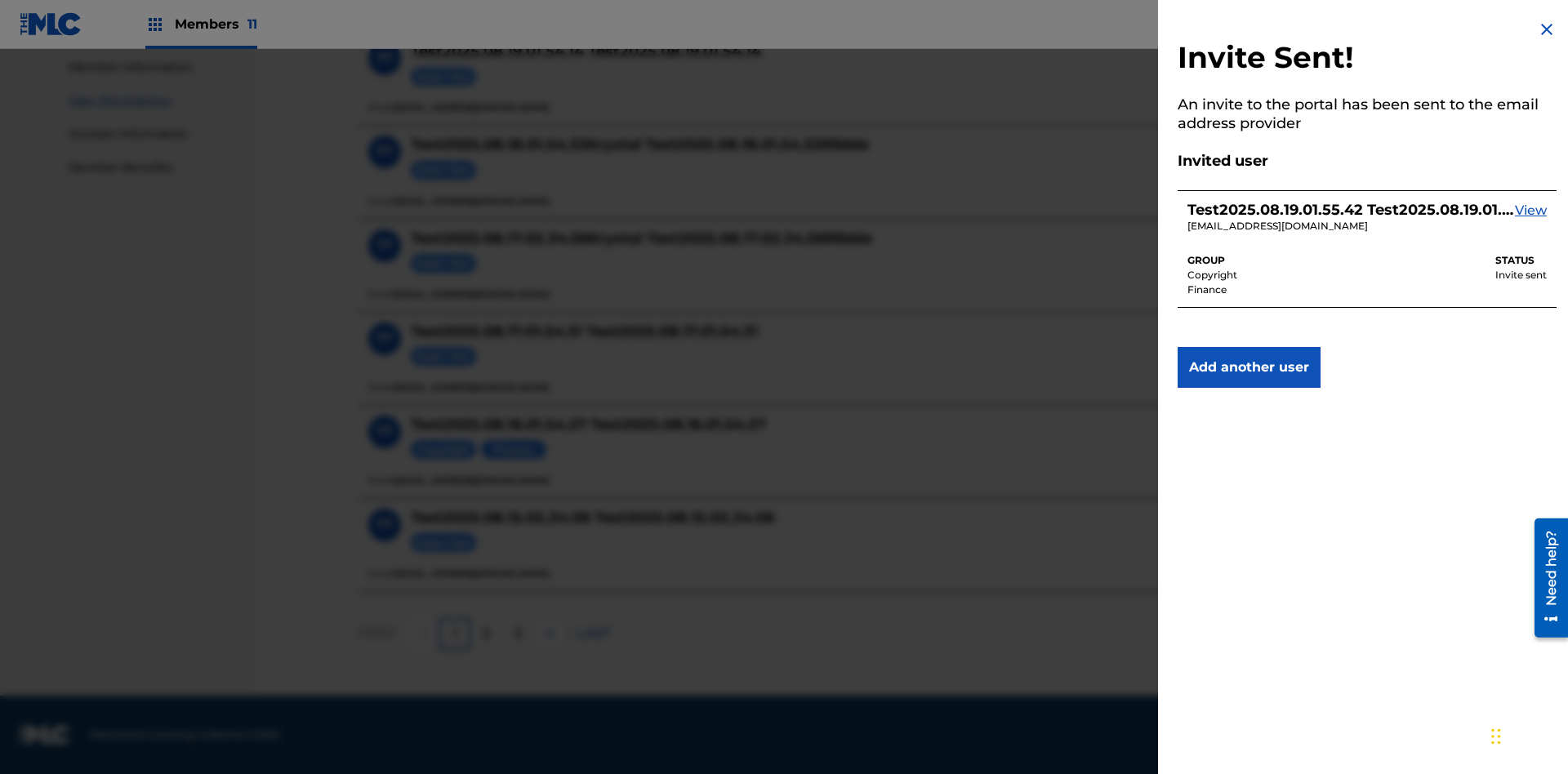
click at [1547, 29] on img at bounding box center [1547, 29] width 20 height 20
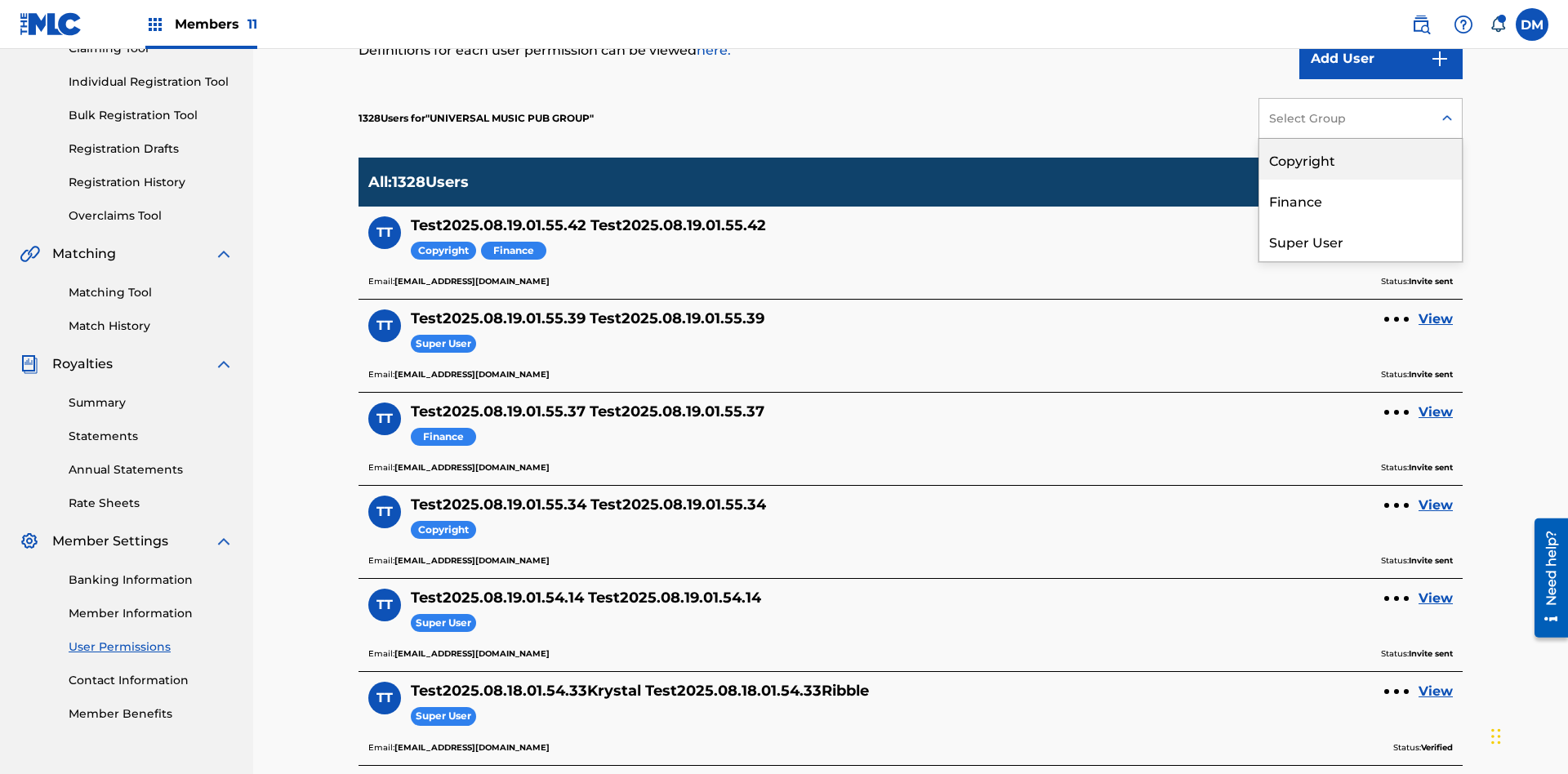
click at [1361, 159] on div "Copyright" at bounding box center [1360, 159] width 202 height 41
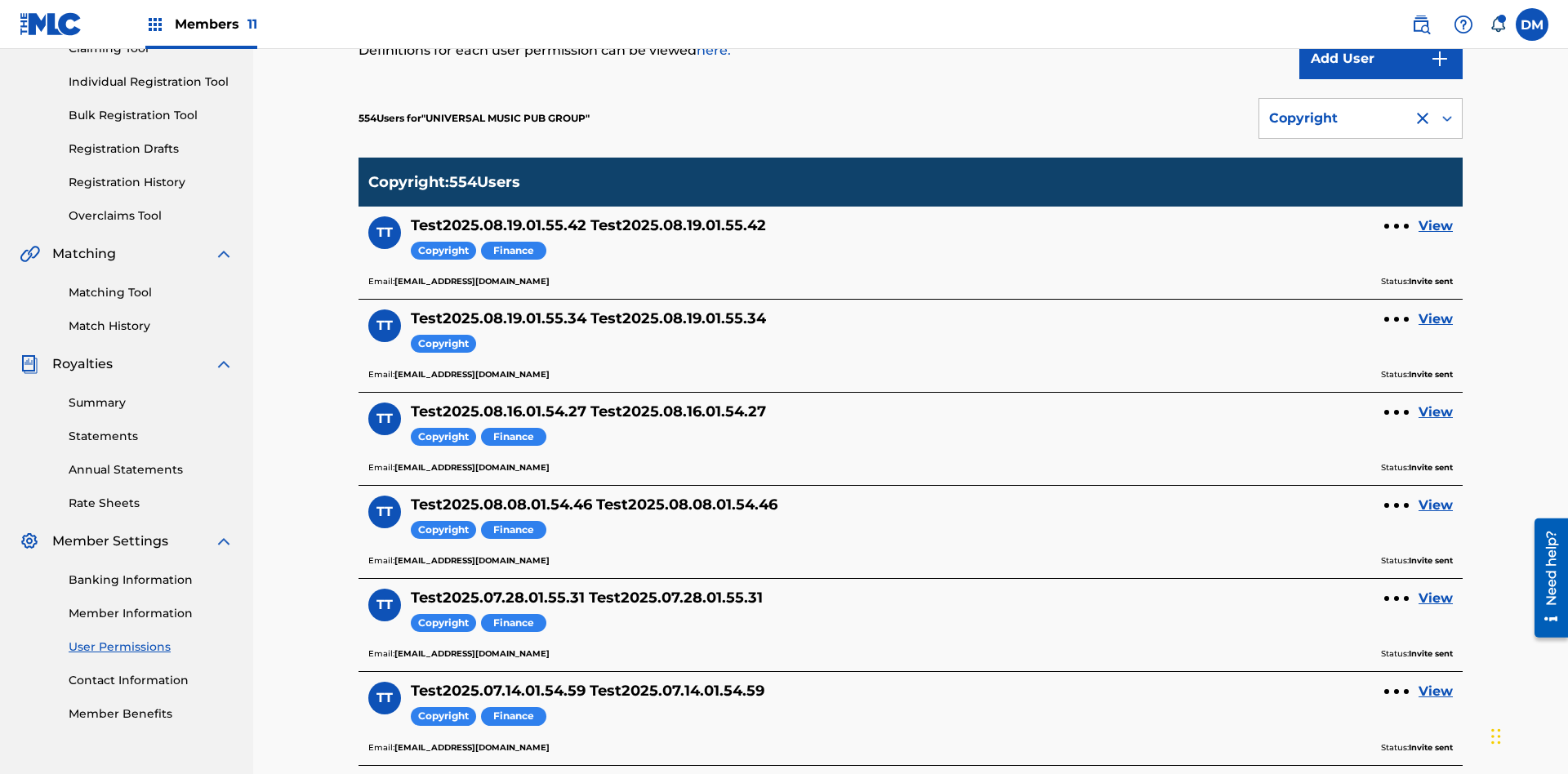
click at [1361, 119] on div "Copyright" at bounding box center [1335, 119] width 134 height 20
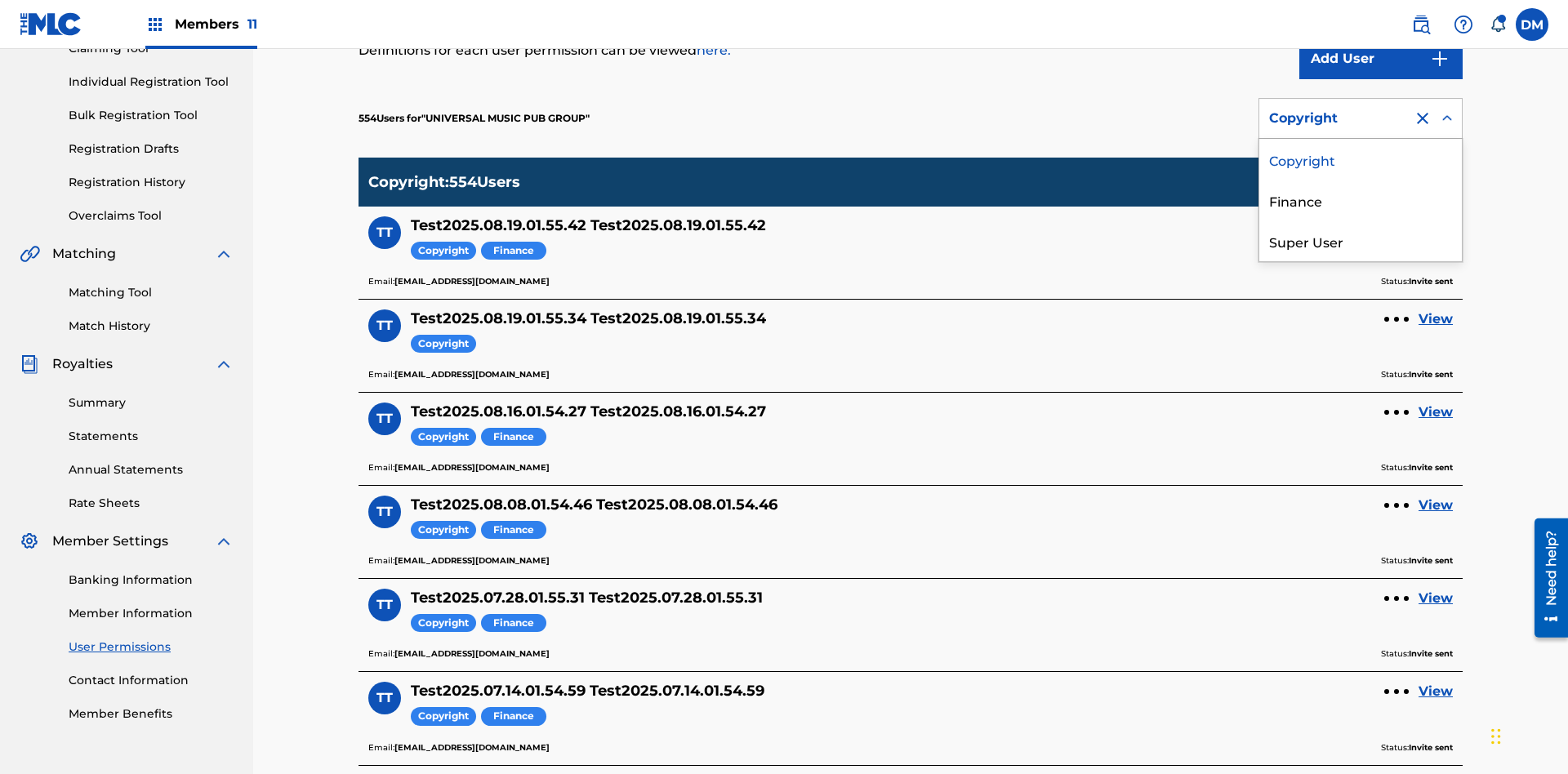
click at [1361, 200] on div "Finance" at bounding box center [1360, 200] width 202 height 41
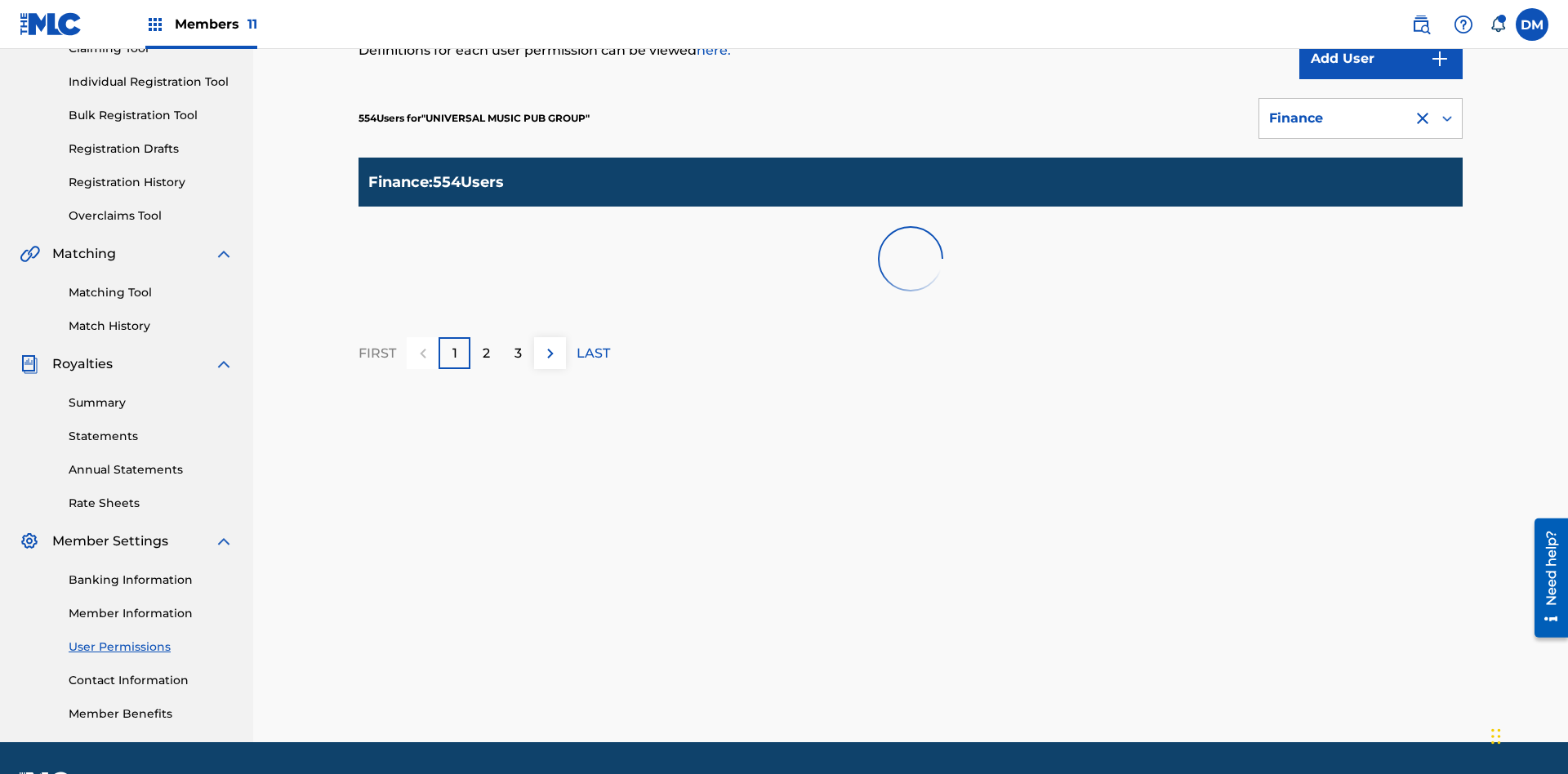
click at [1361, 119] on div "Finance" at bounding box center [1335, 119] width 134 height 20
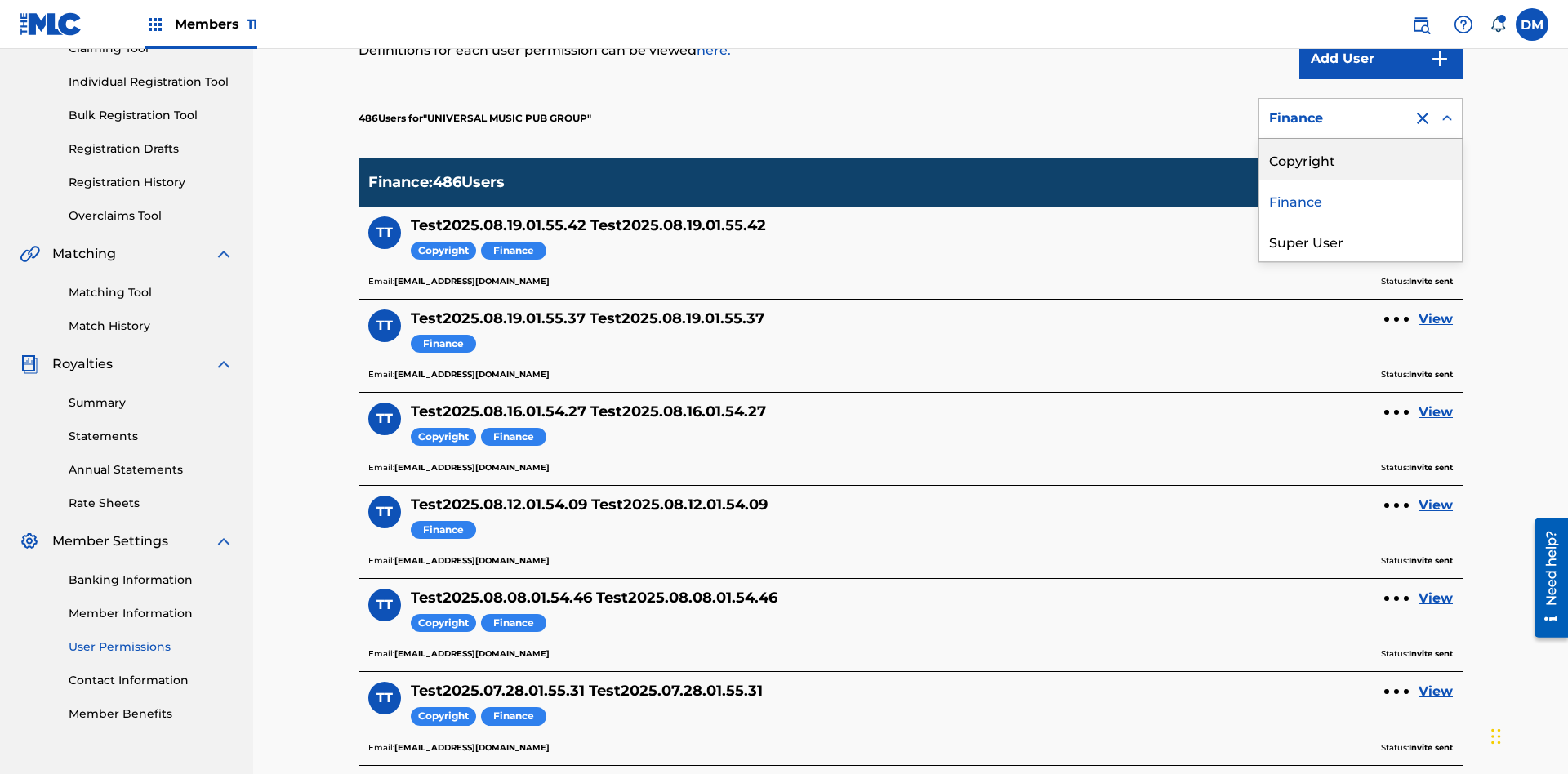
click at [1361, 241] on div "Super User" at bounding box center [1360, 241] width 202 height 41
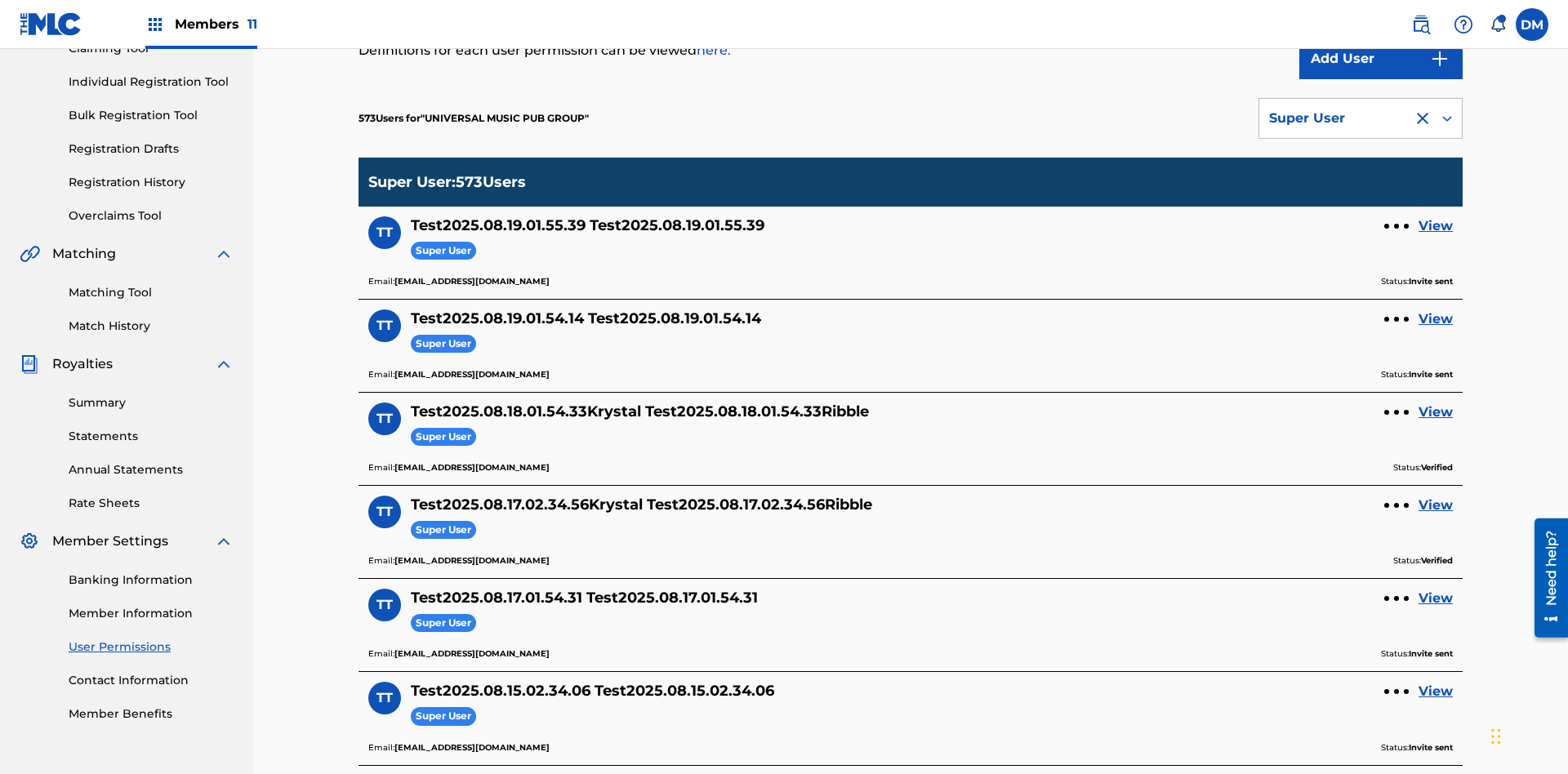
click at [1361, 119] on div "Super User" at bounding box center [1335, 119] width 134 height 20
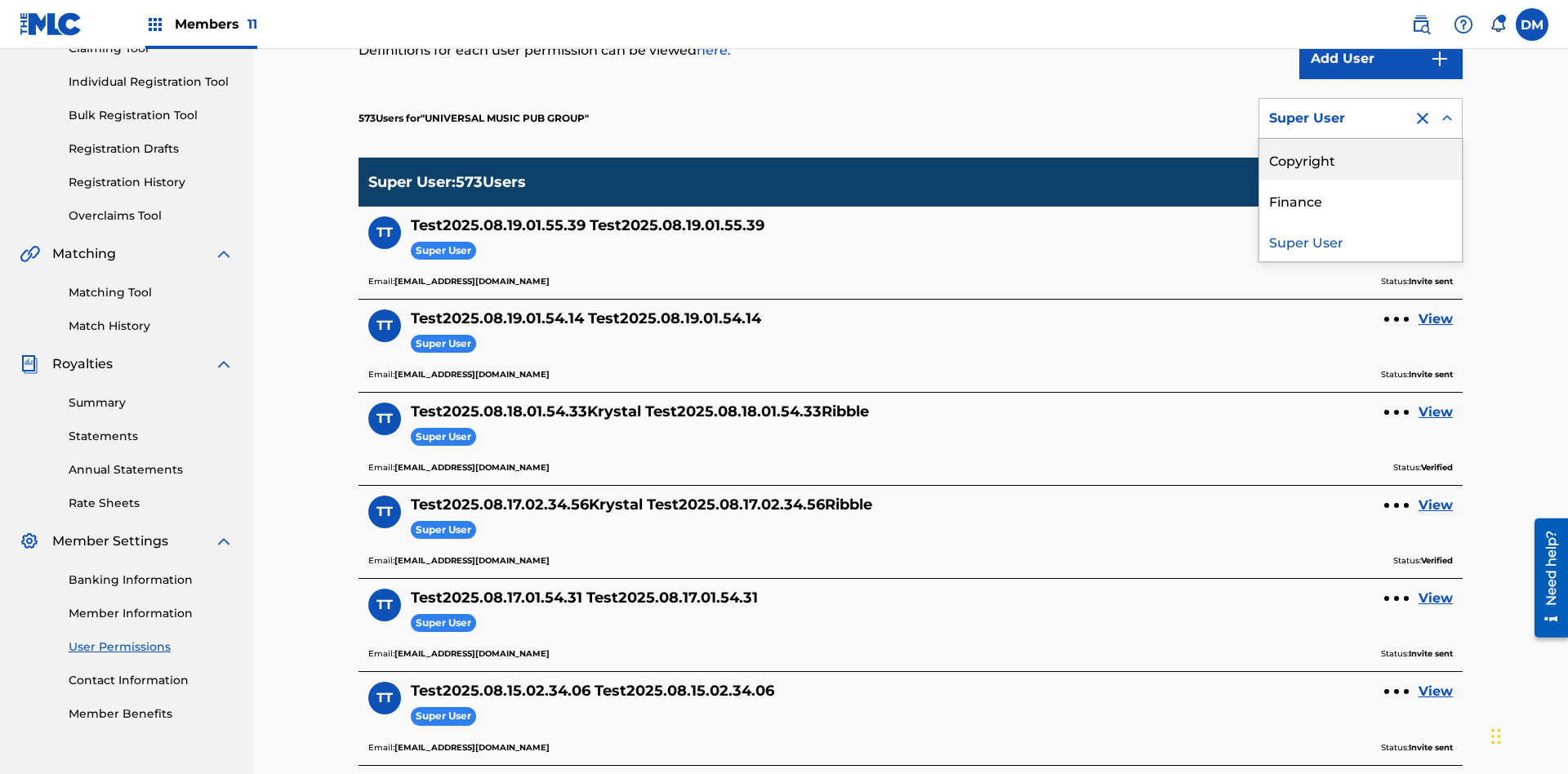
click at [1361, 159] on div "Copyright" at bounding box center [1360, 159] width 202 height 41
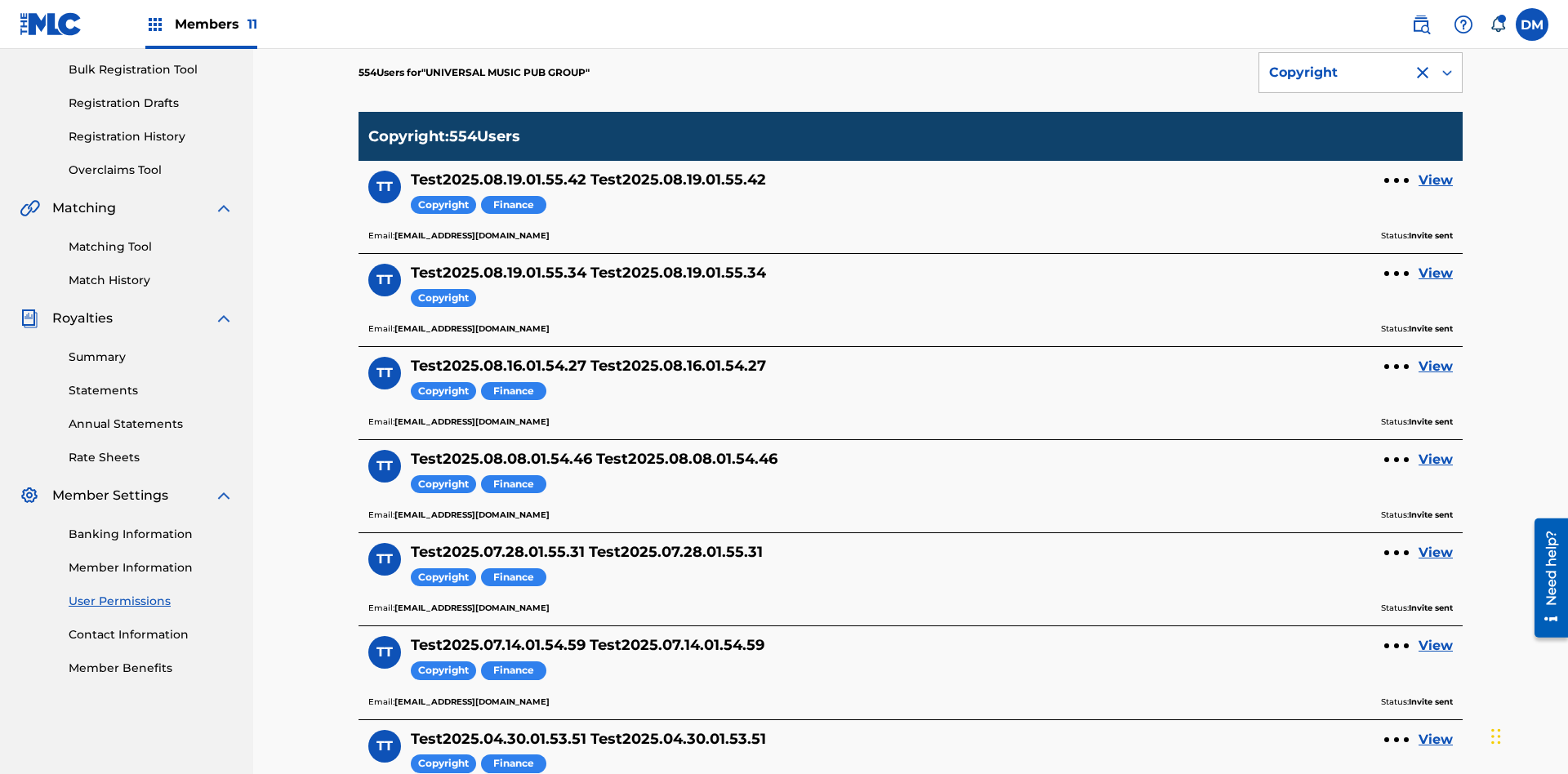
click at [1361, 83] on div "Copyright" at bounding box center [1335, 73] width 134 height 20
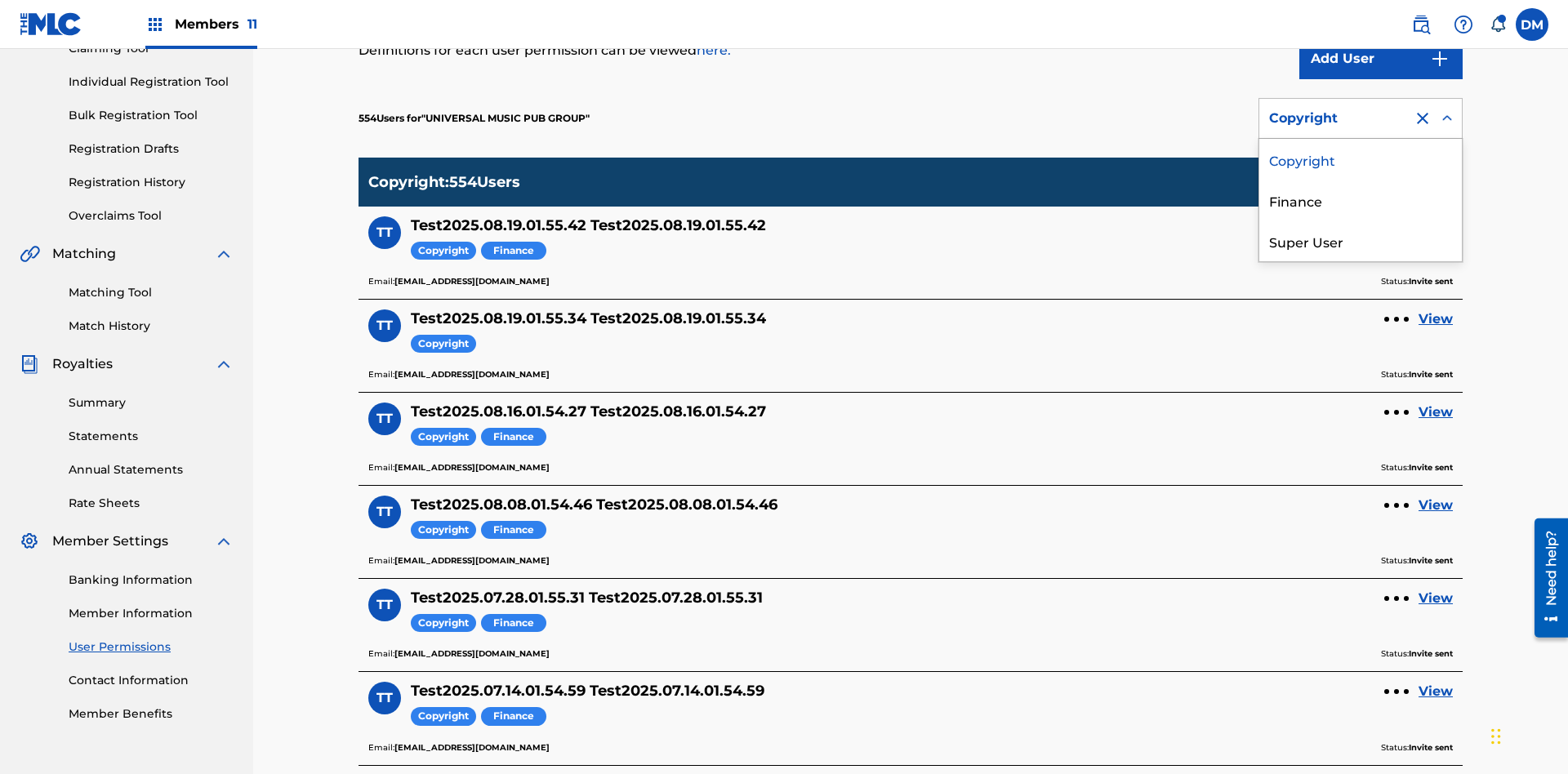
click at [1361, 200] on div "Finance" at bounding box center [1360, 200] width 202 height 41
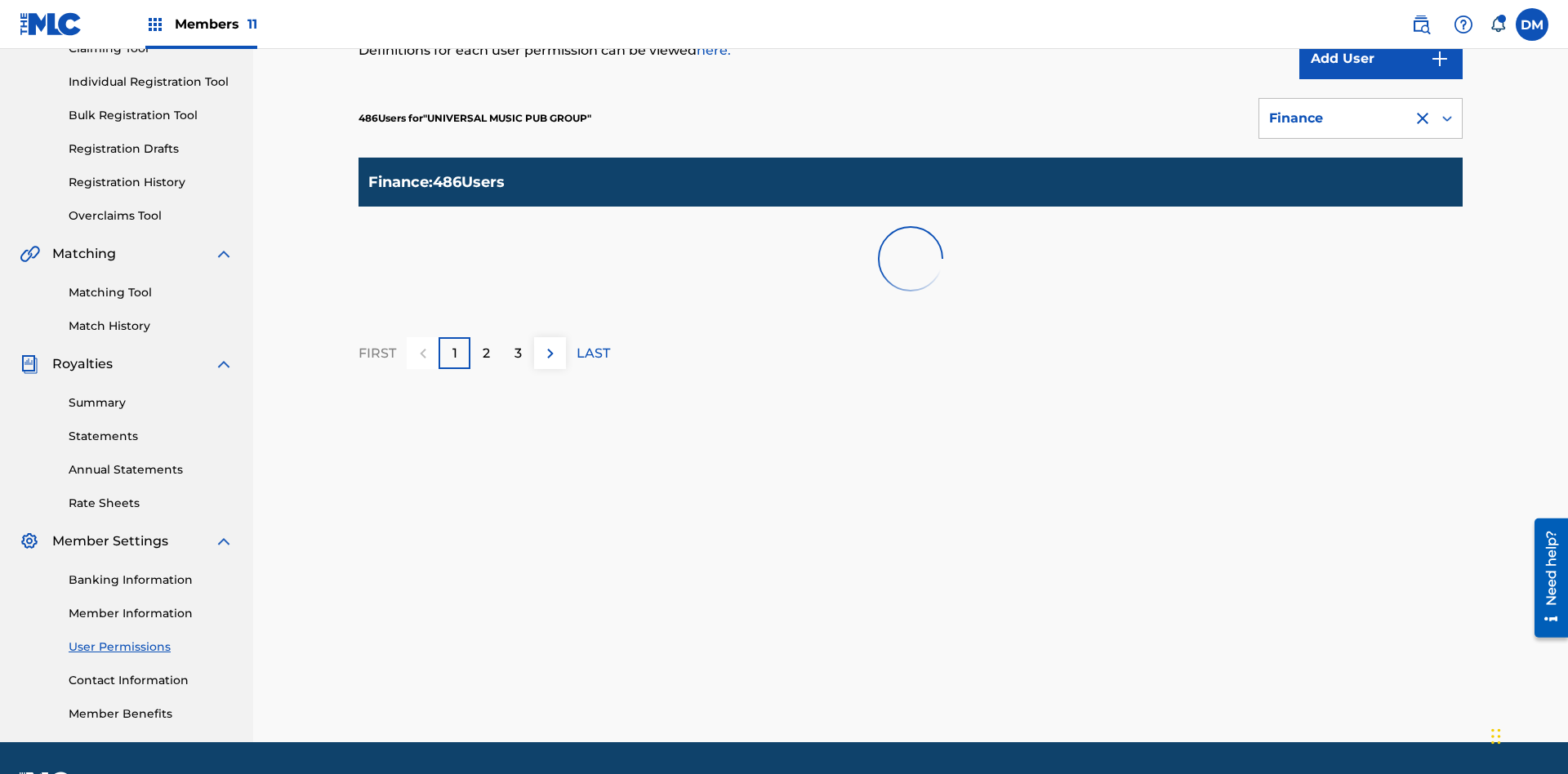
click at [1422, 109] on div at bounding box center [1422, 119] width 20 height 20
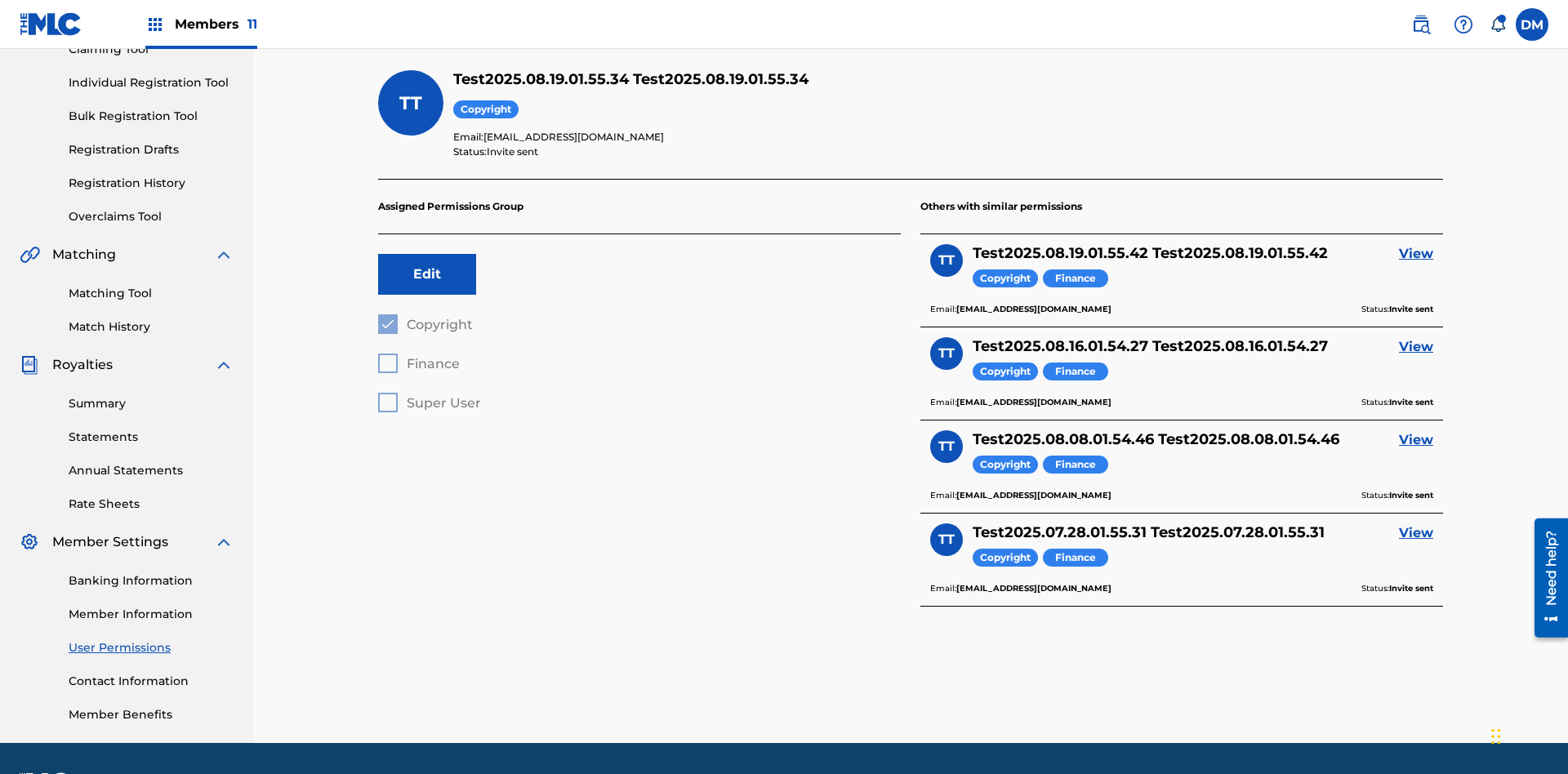
scroll to position [238, 0]
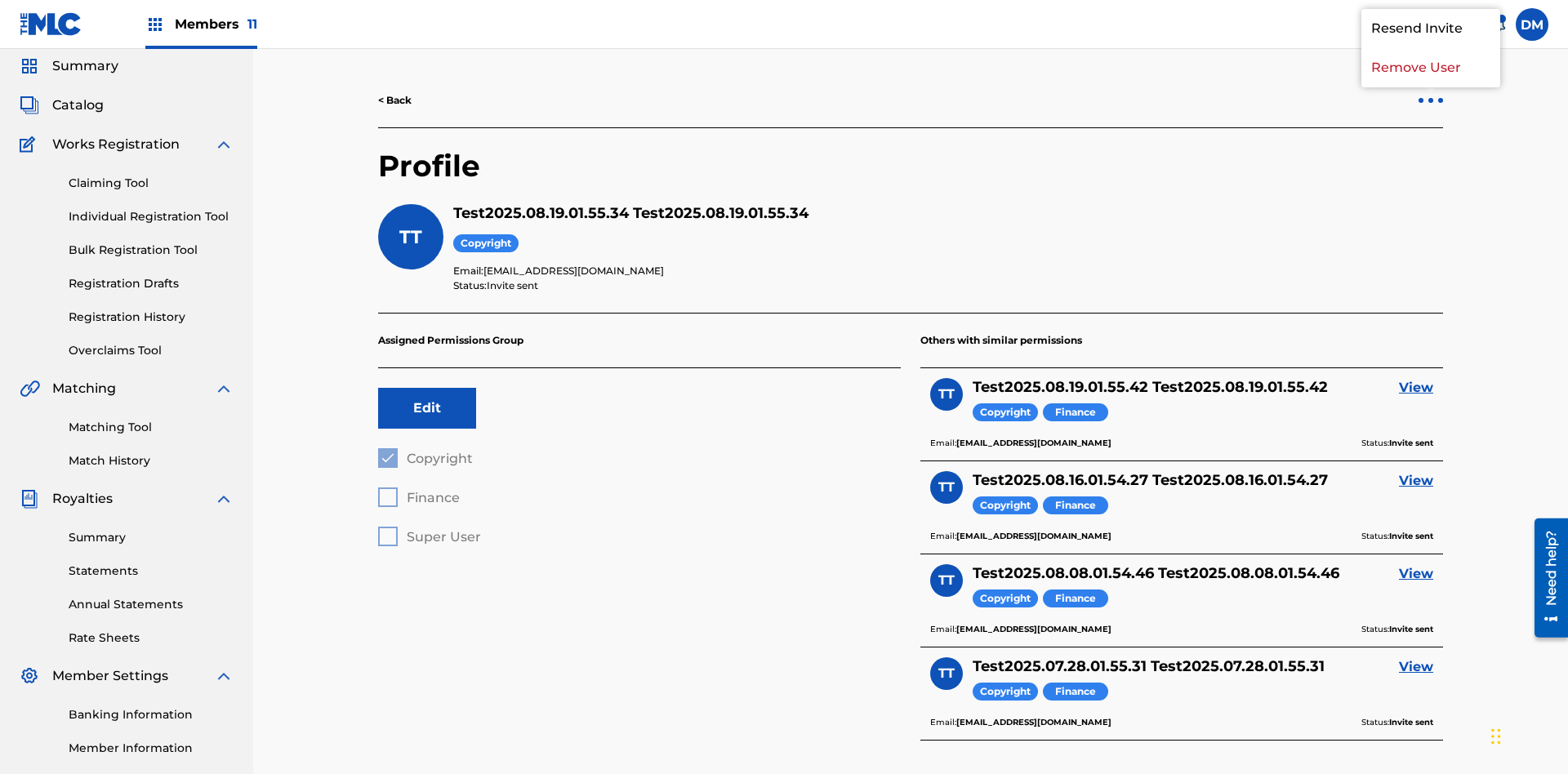
click at [1430, 88] on p "Remove User" at bounding box center [1430, 68] width 138 height 39
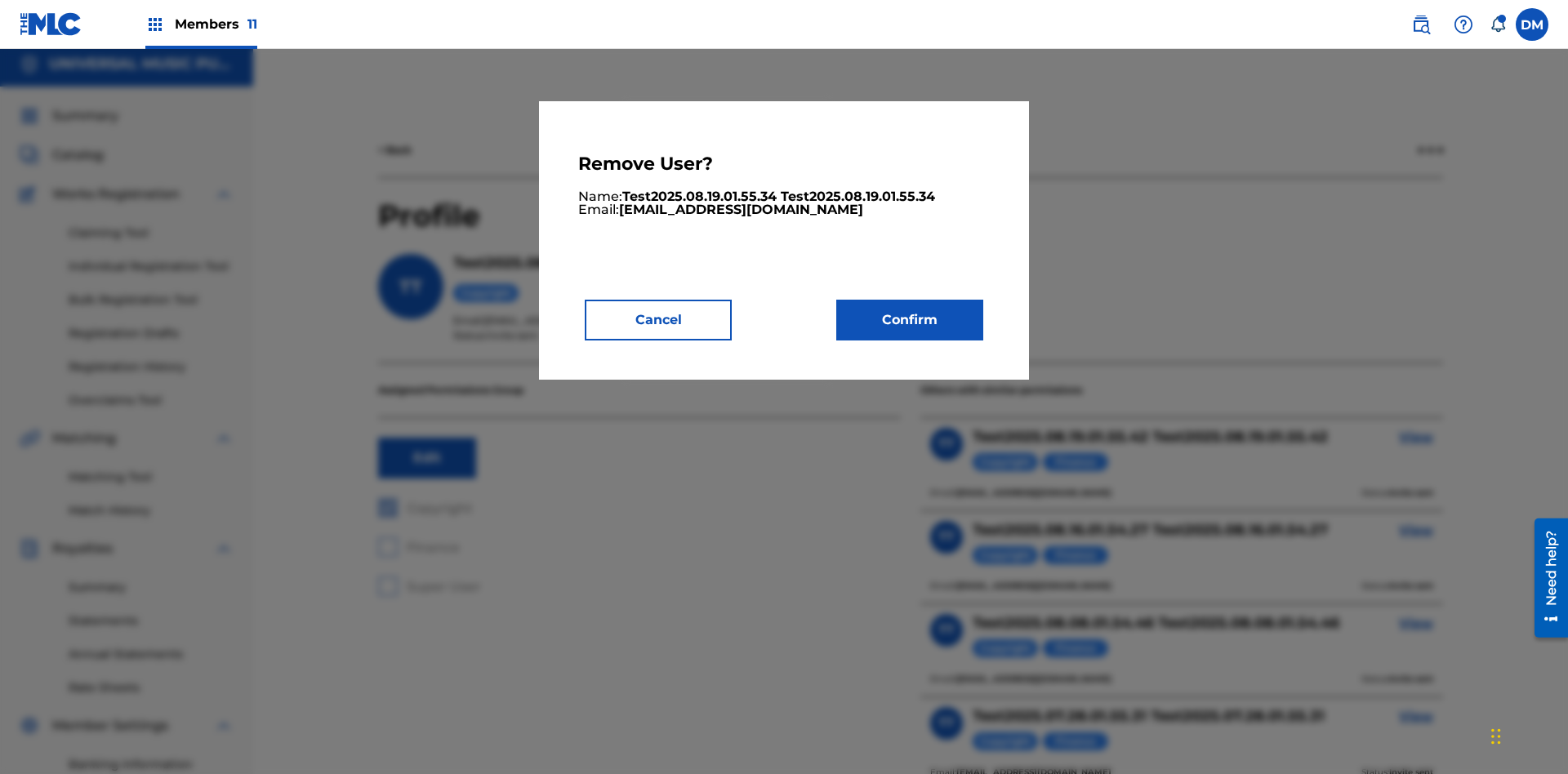
click at [909, 319] on button "Confirm" at bounding box center [909, 320] width 147 height 41
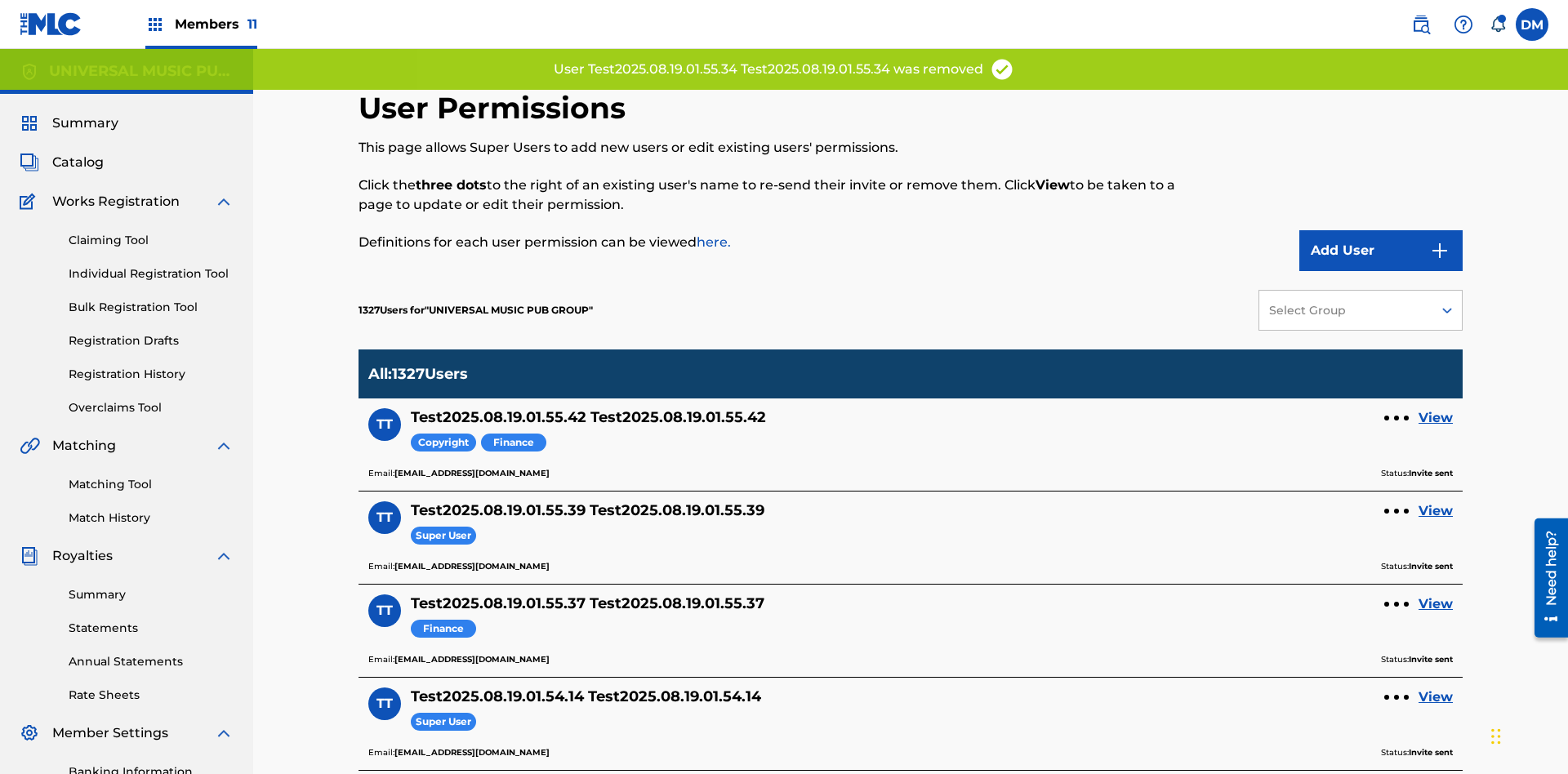
click at [1435, 595] on link "View" at bounding box center [1435, 604] width 34 height 20
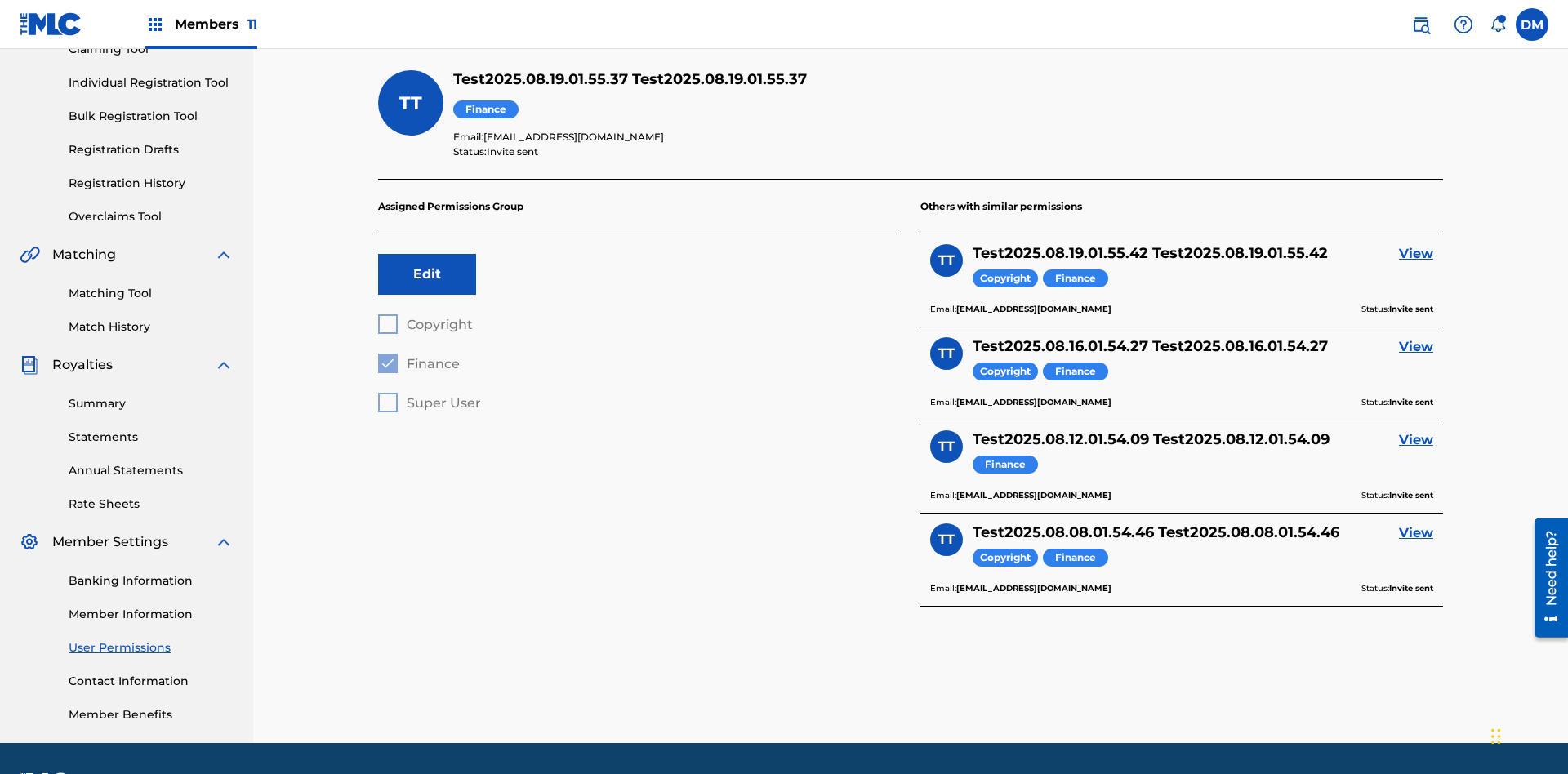
scroll to position [238, 0]
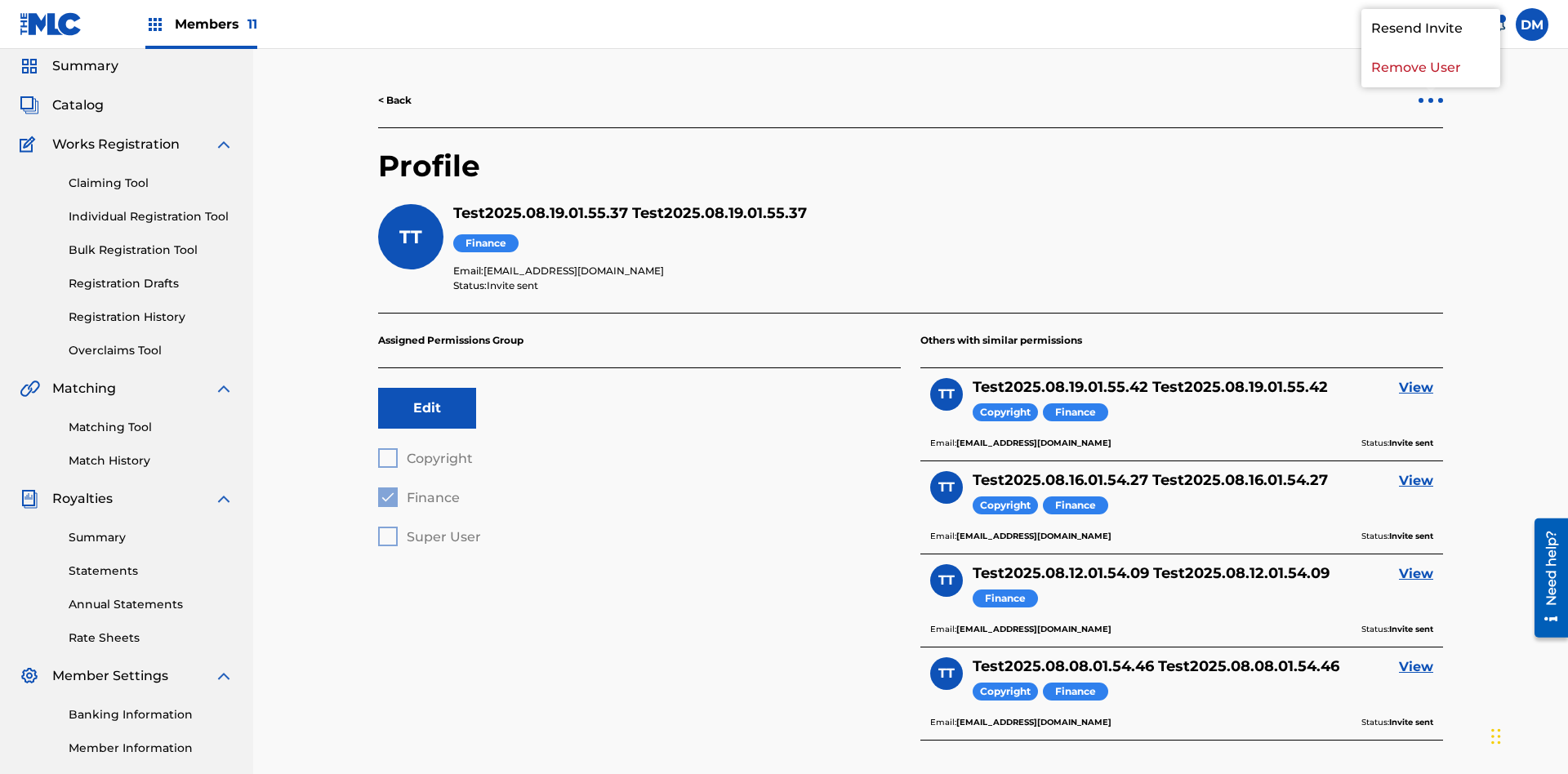
click at [1430, 88] on p "Remove User" at bounding box center [1430, 68] width 138 height 39
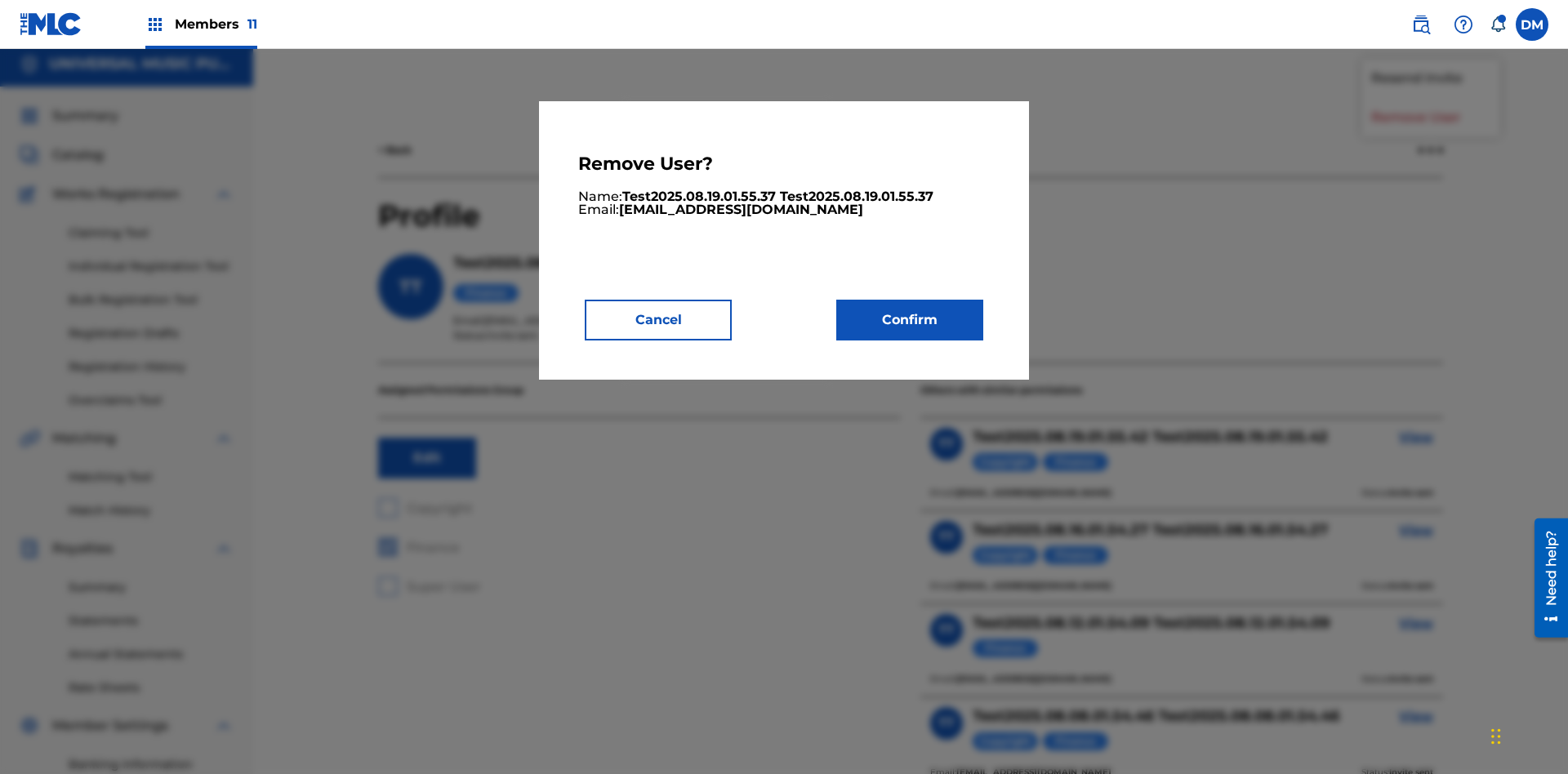
click at [909, 319] on button "Confirm" at bounding box center [909, 320] width 147 height 41
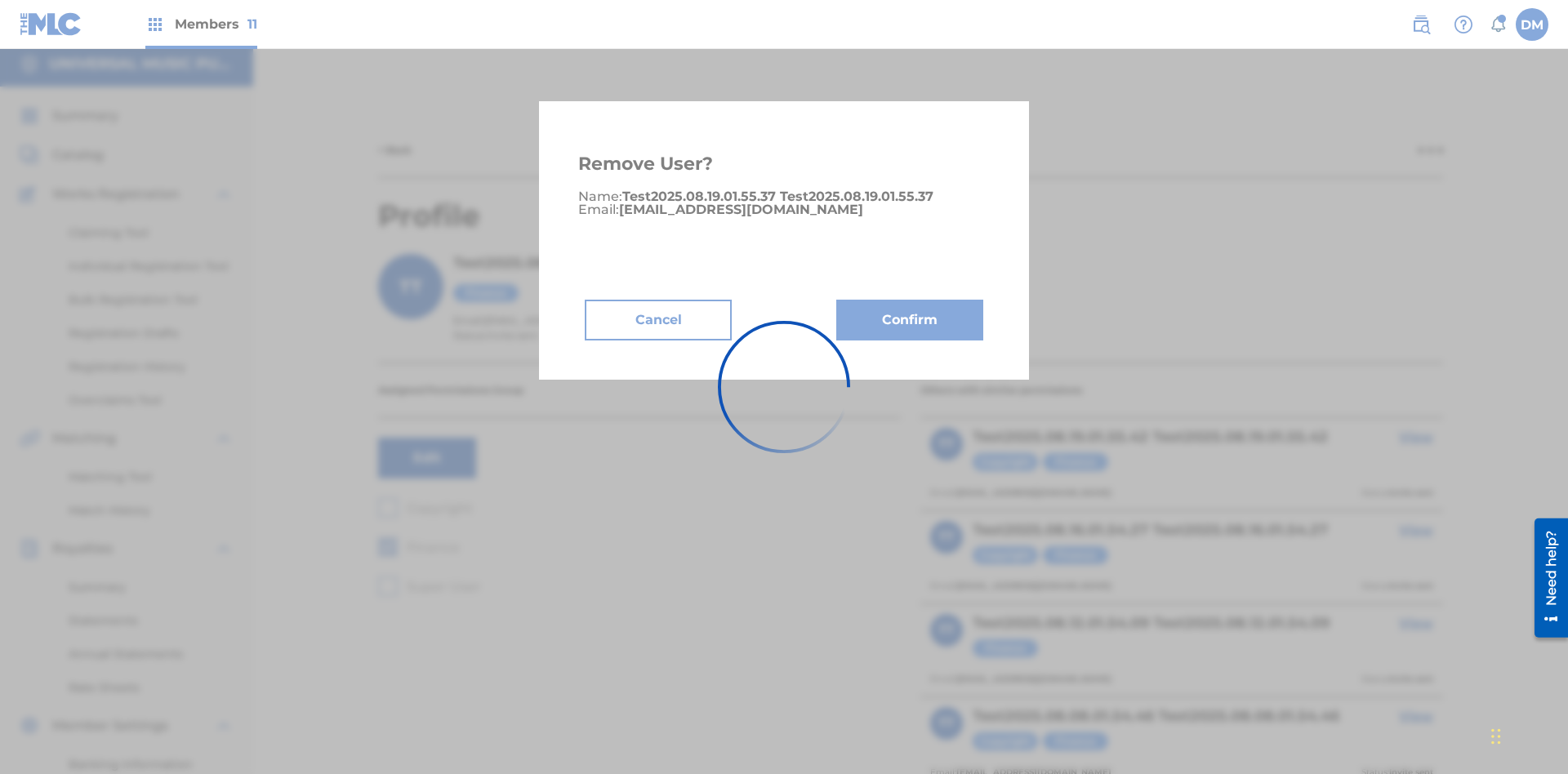
scroll to position [208, 0]
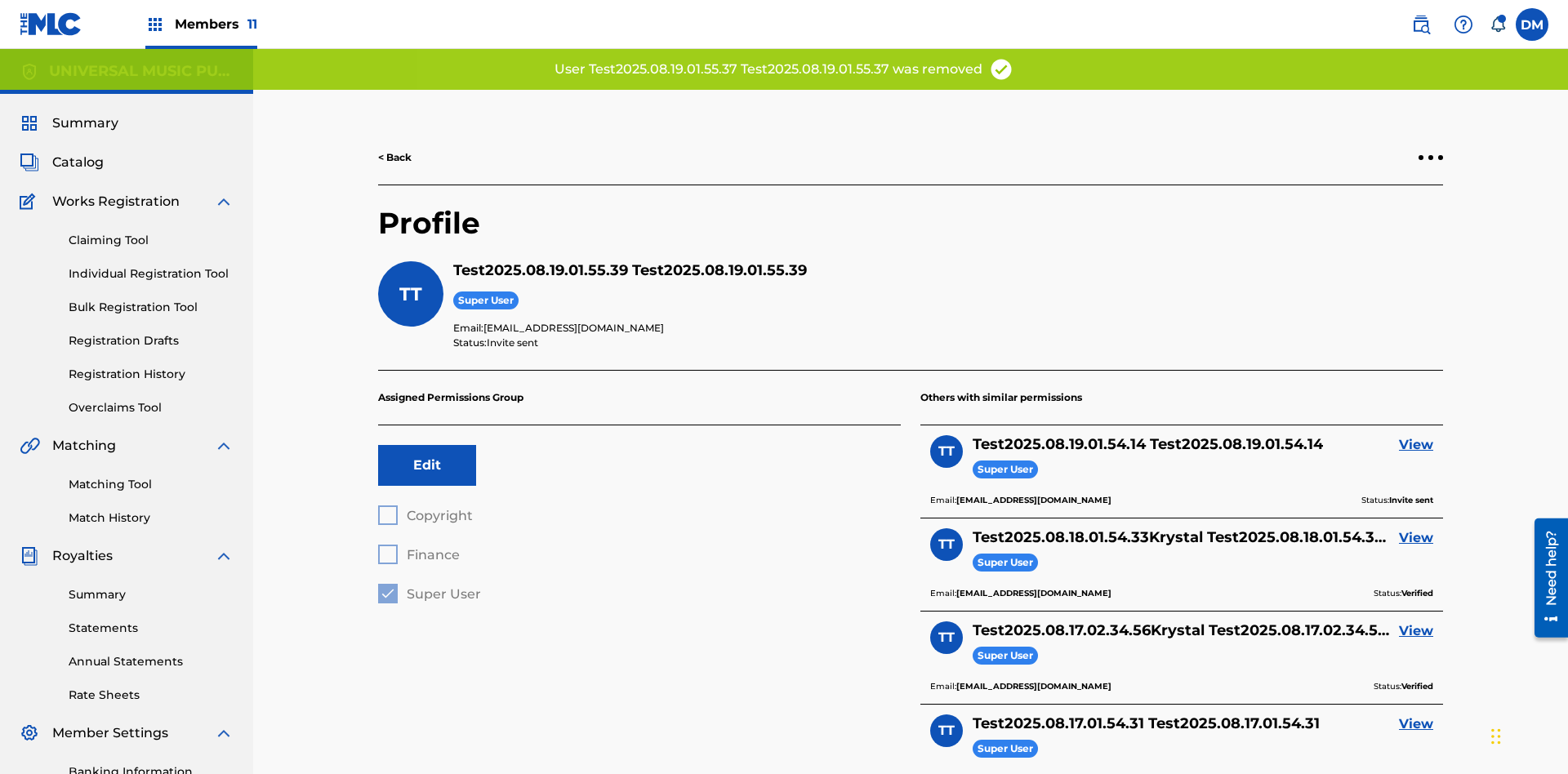
scroll to position [191, 0]
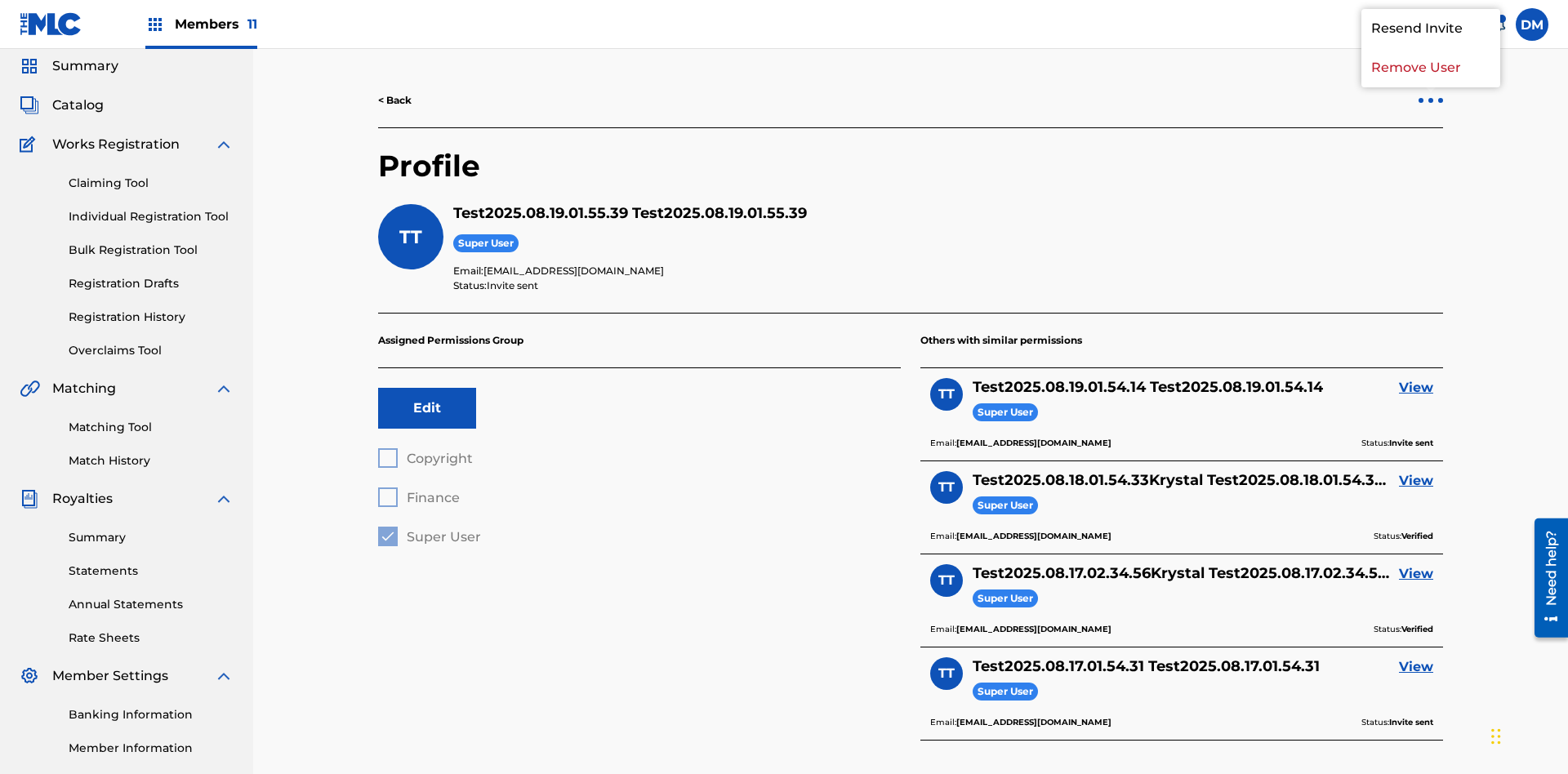
click at [1430, 88] on p "Remove User" at bounding box center [1430, 68] width 138 height 39
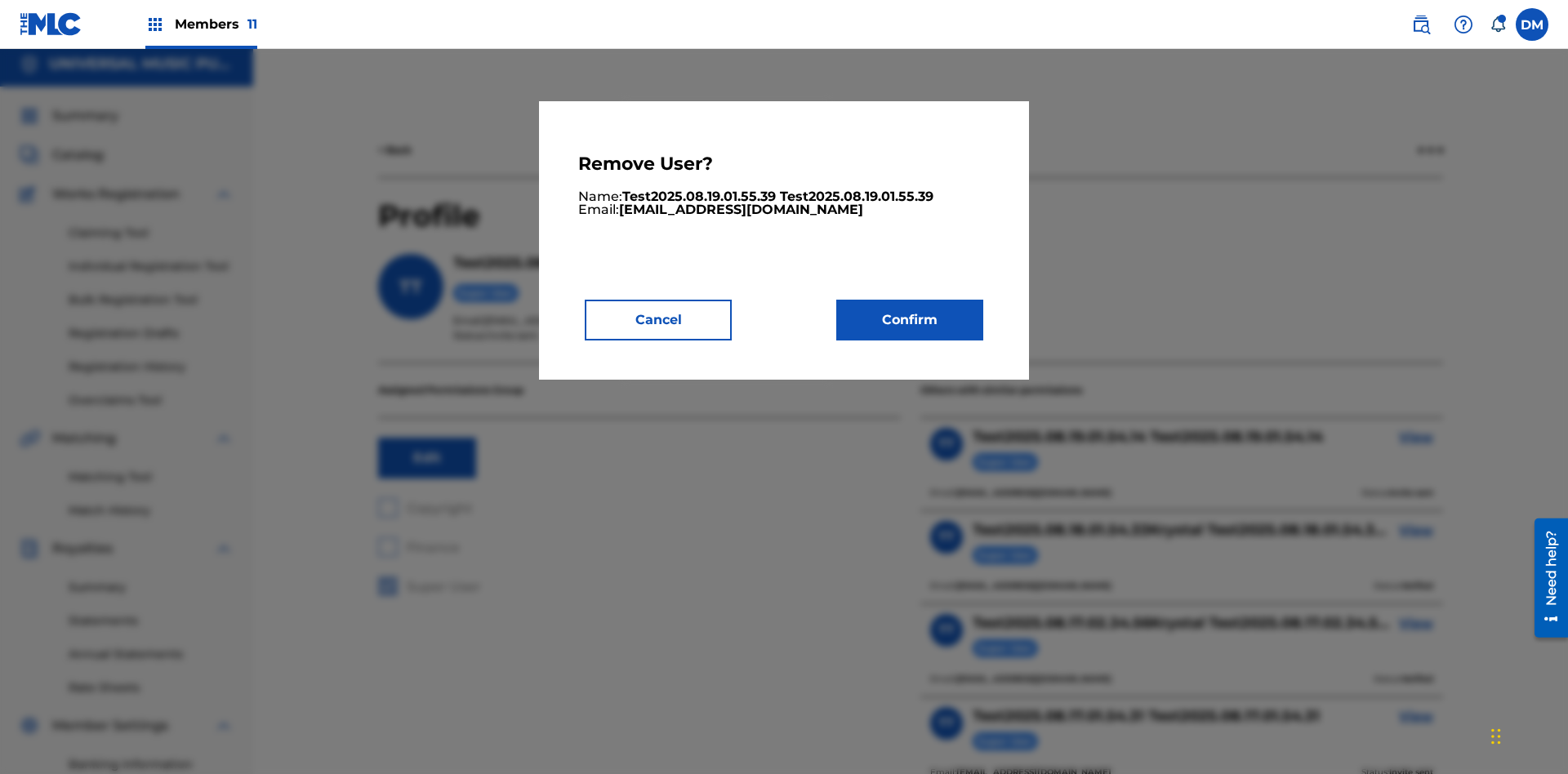
click at [909, 319] on button "Confirm" at bounding box center [909, 320] width 147 height 41
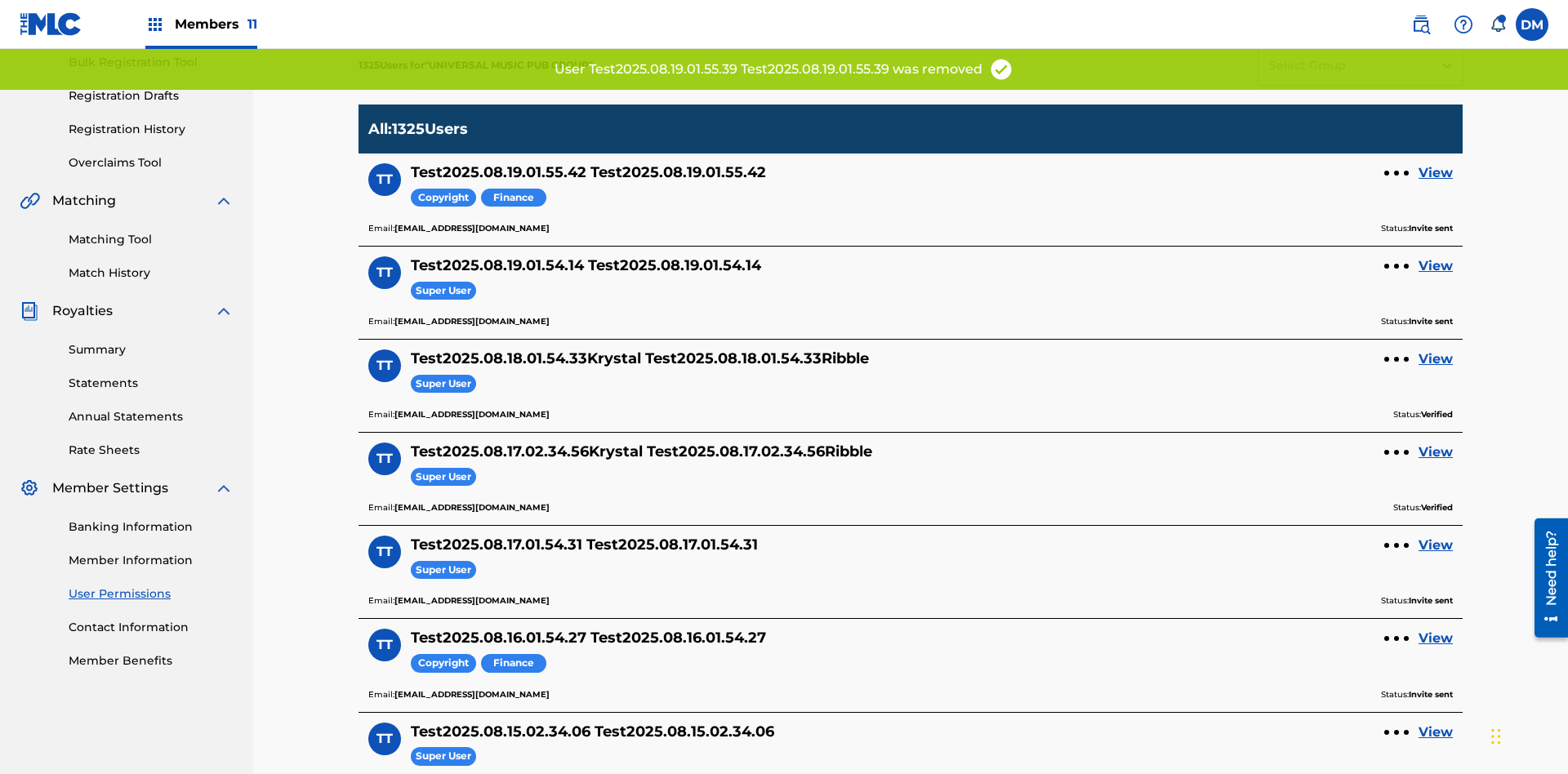
click at [1435, 163] on link "View" at bounding box center [1435, 173] width 34 height 20
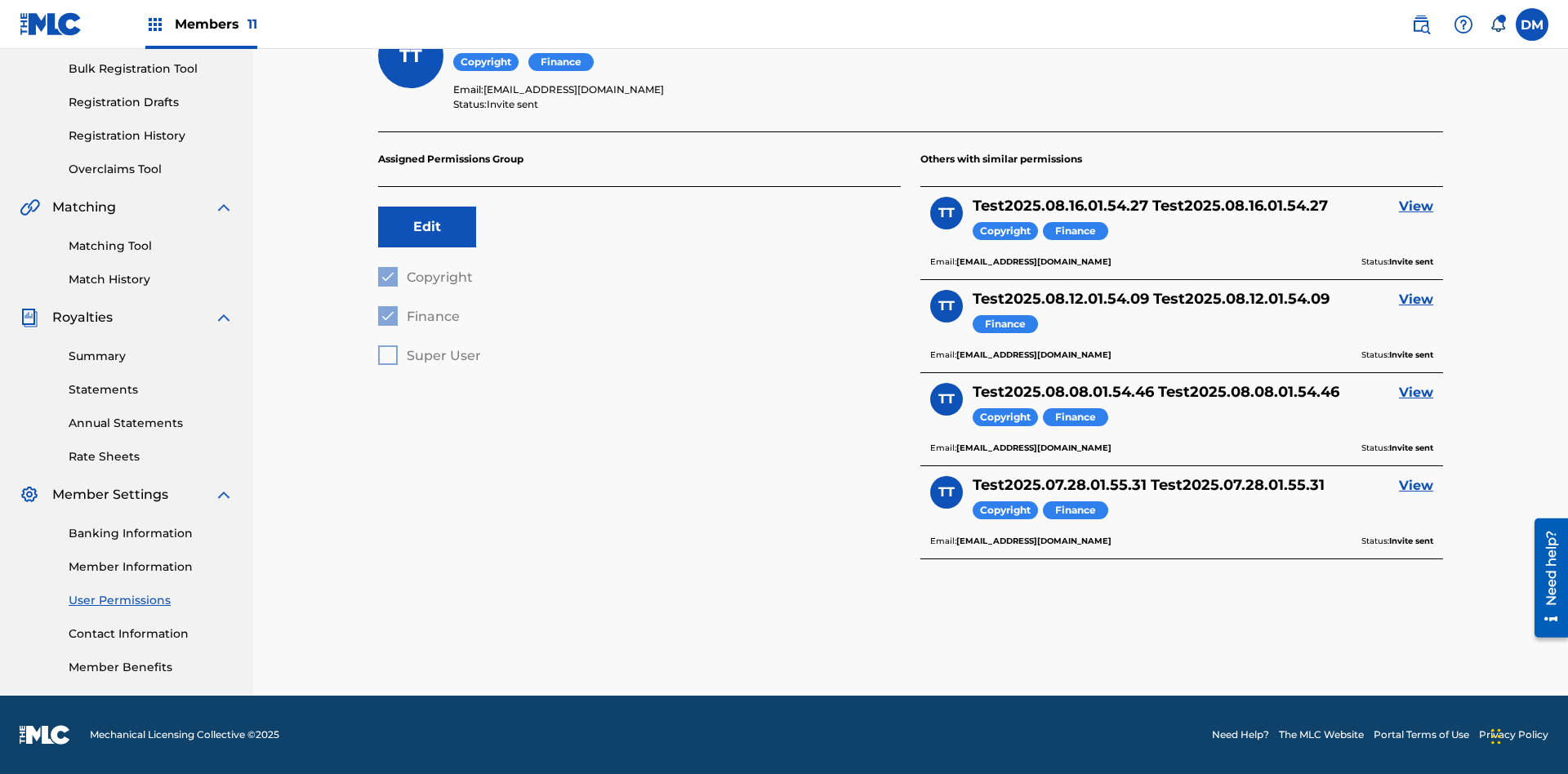
scroll to position [52, 0]
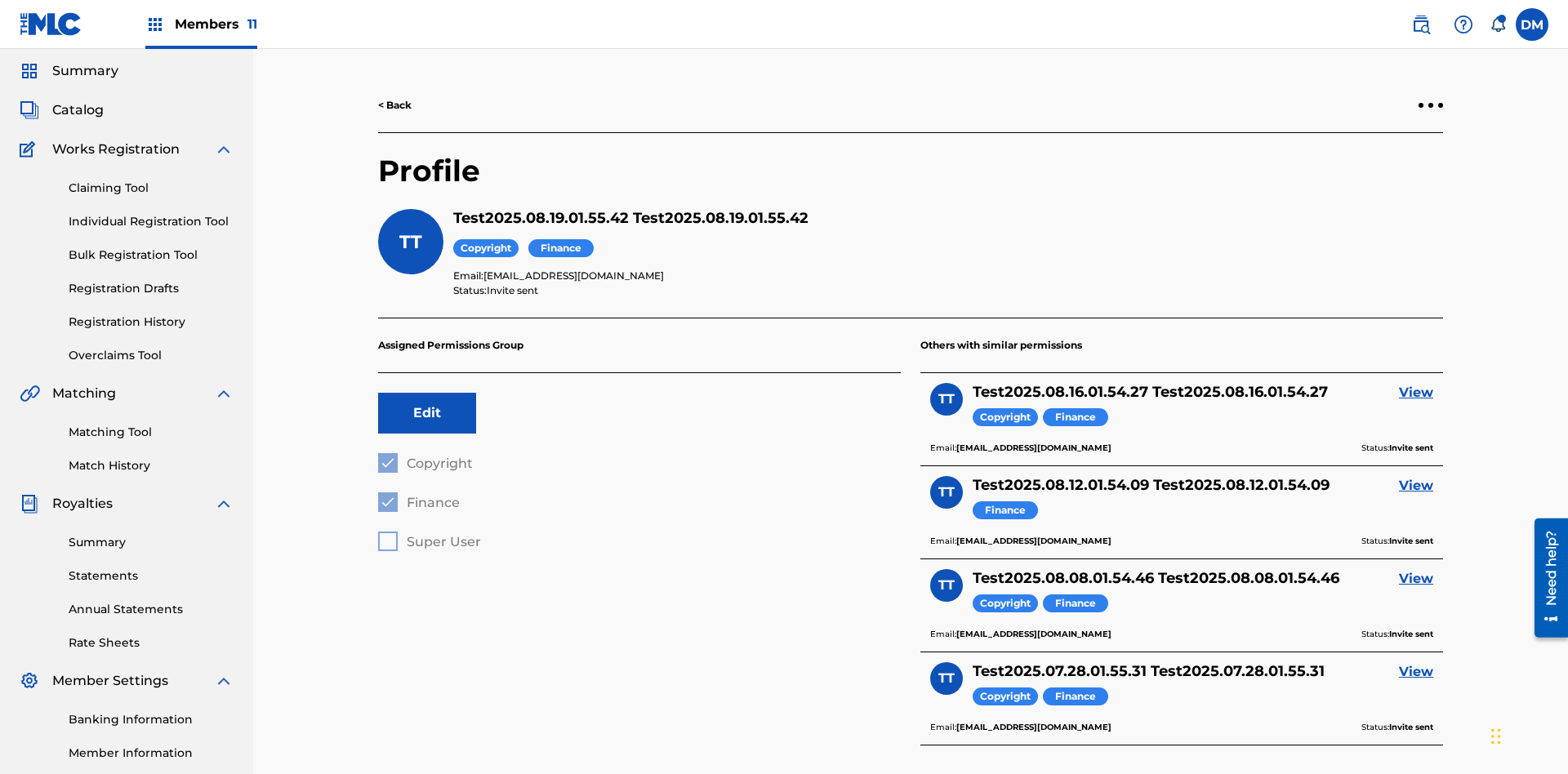
click at [395, 106] on link "< Back" at bounding box center [395, 106] width 34 height 15
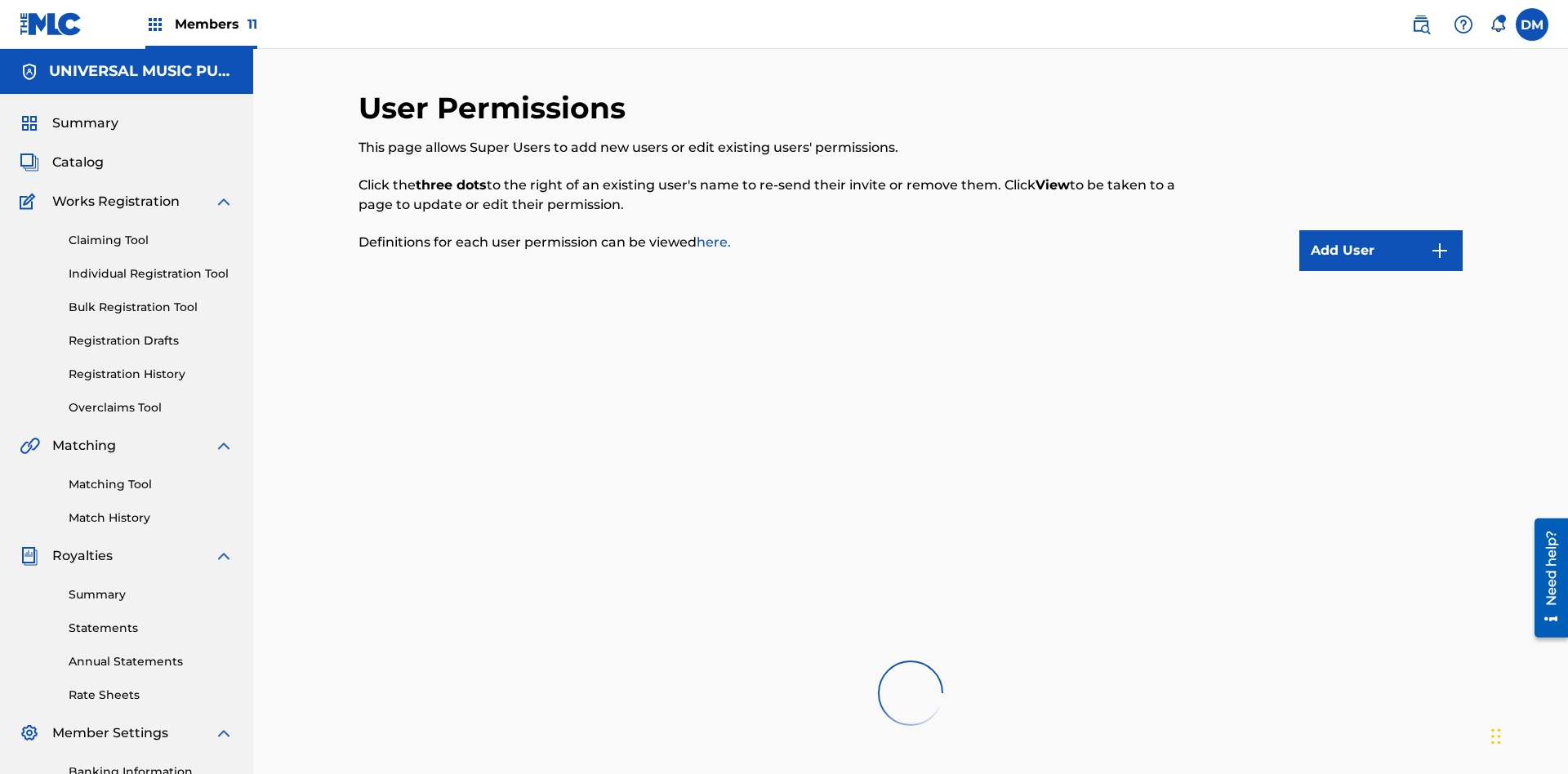
scroll to position [318, 0]
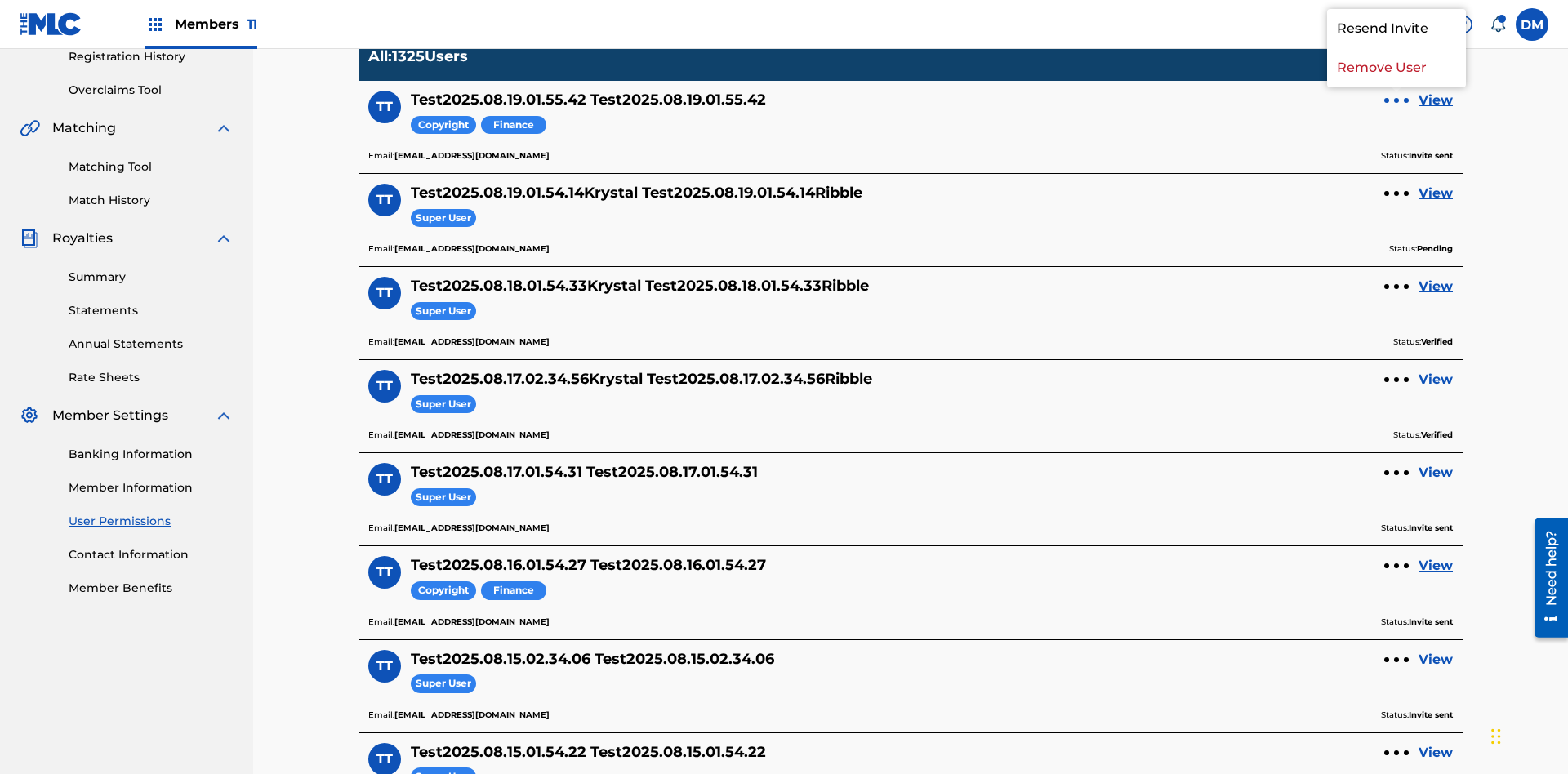
click at [1397, 88] on p "Remove User" at bounding box center [1396, 68] width 138 height 39
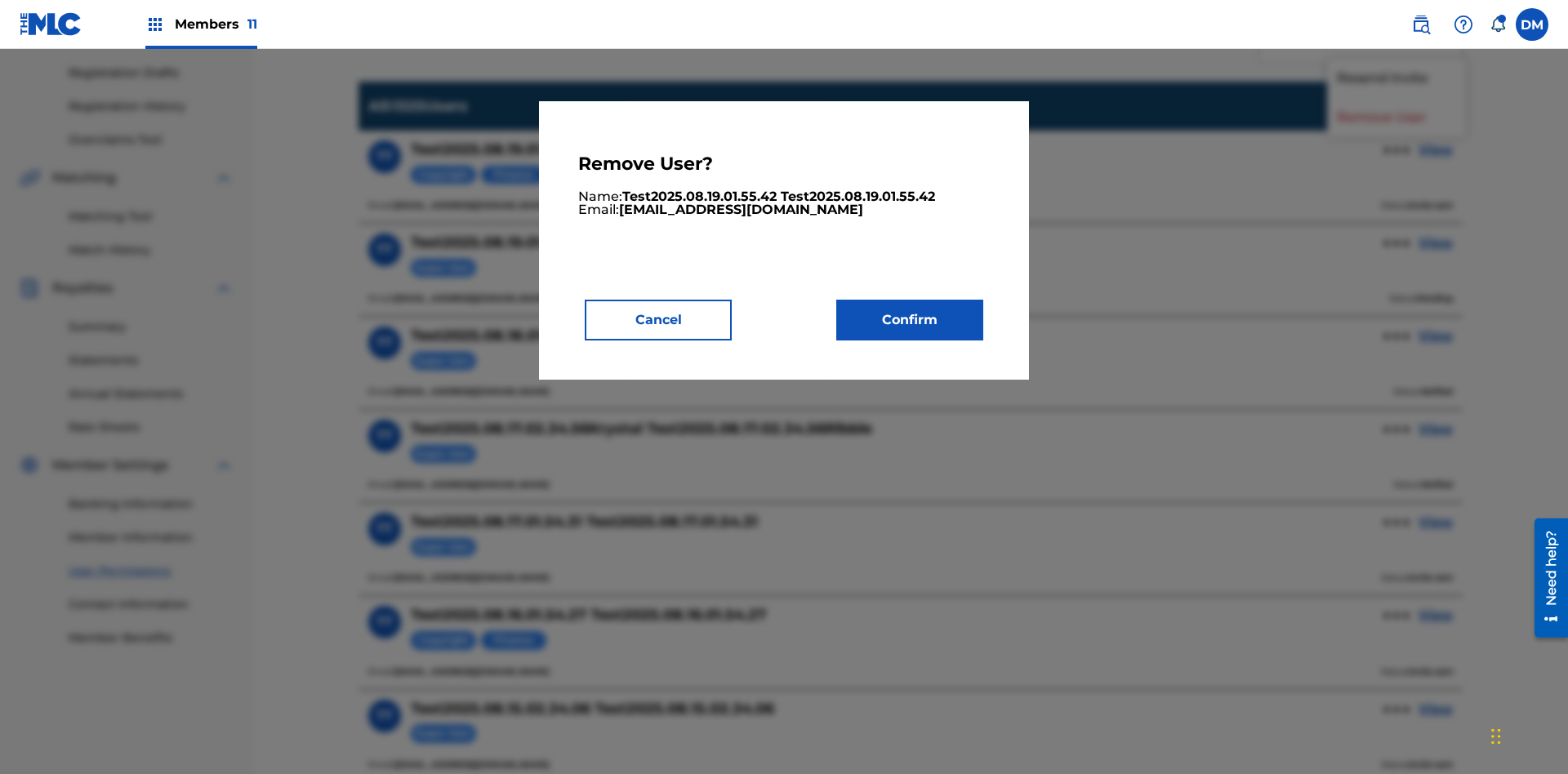
click at [909, 319] on button "Confirm" at bounding box center [909, 320] width 147 height 41
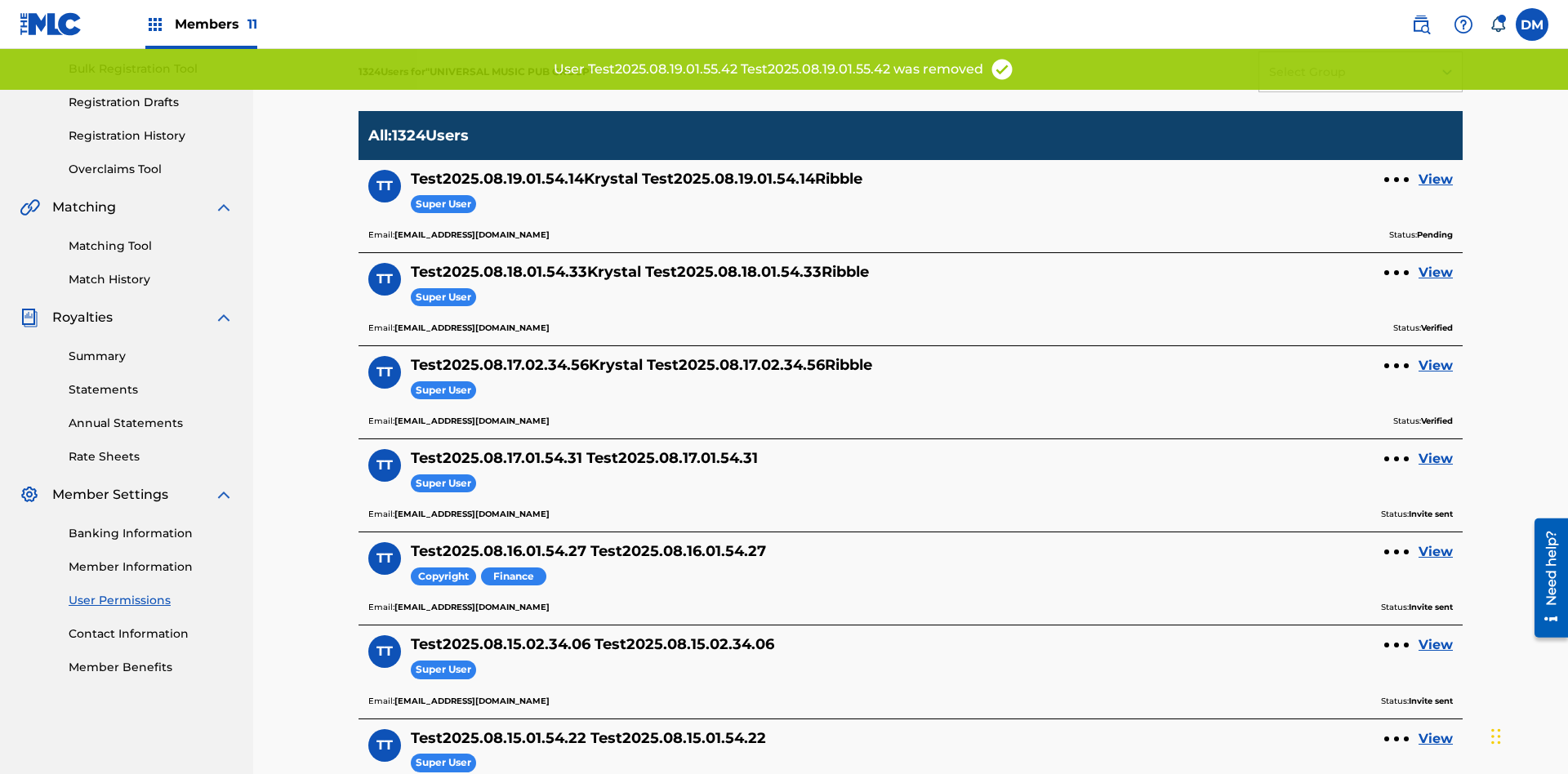
scroll to position [310, 0]
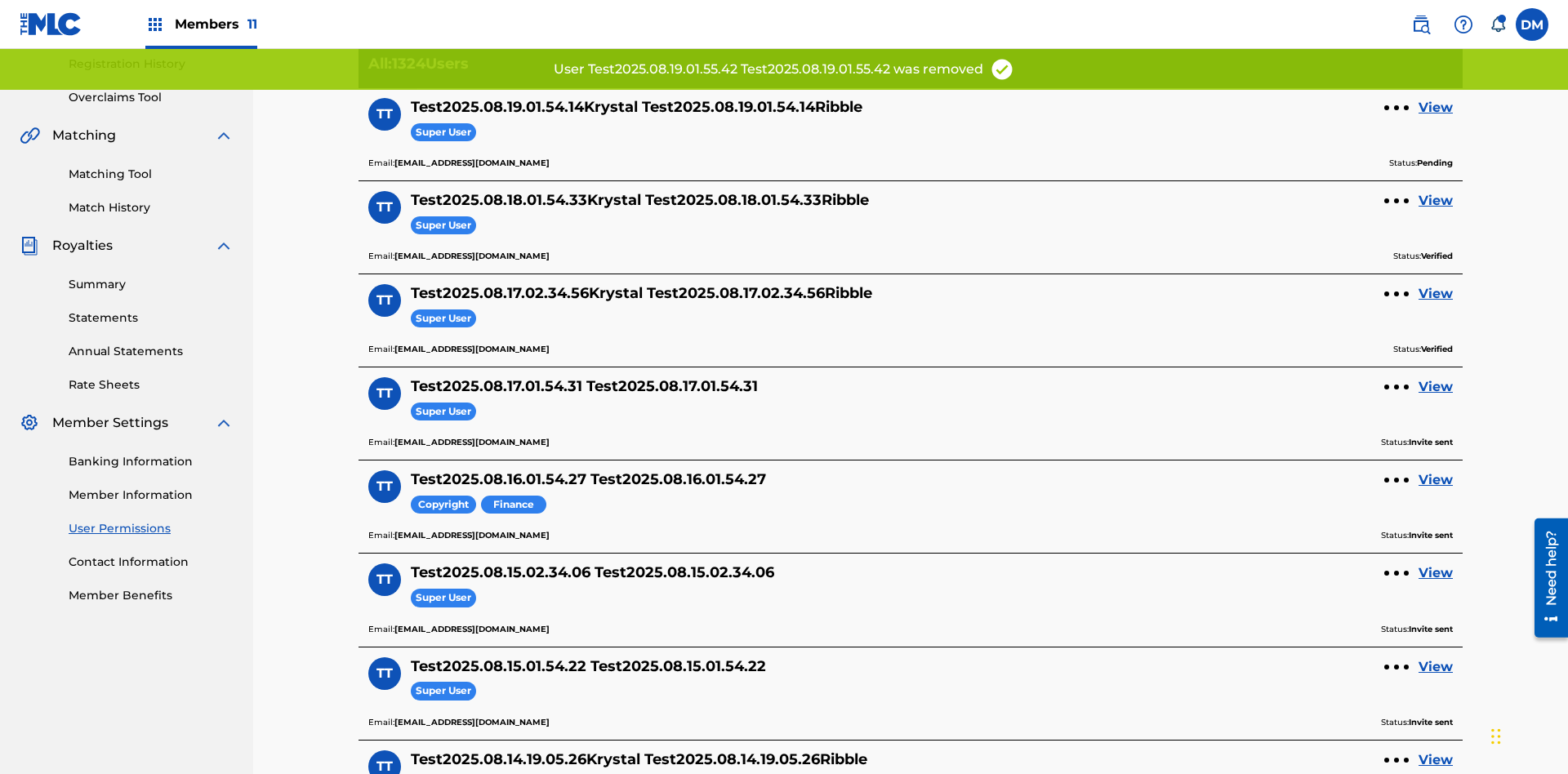
click at [1435, 108] on link "View" at bounding box center [1435, 108] width 34 height 20
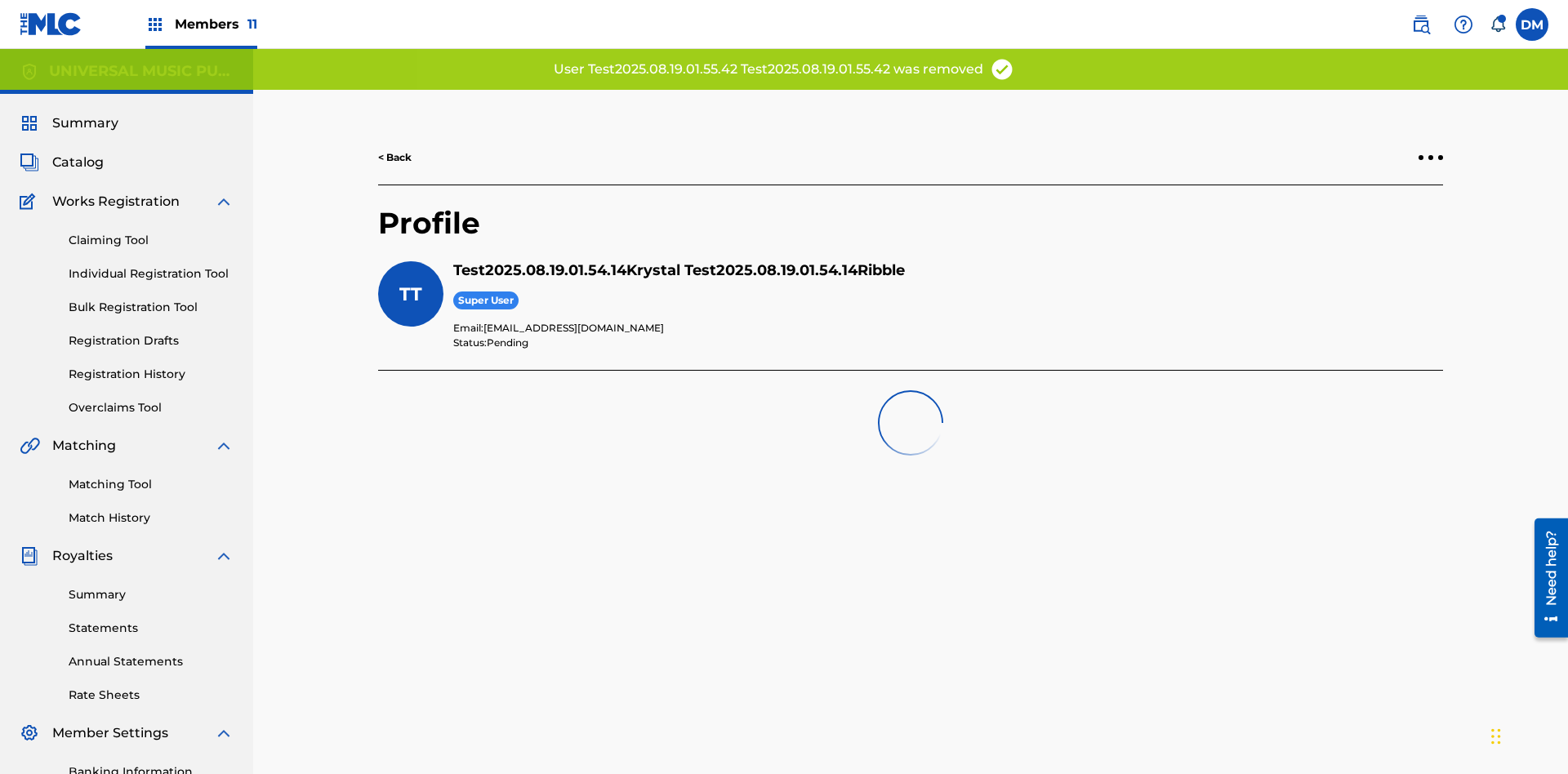
scroll to position [238, 0]
